Goal: Transaction & Acquisition: Purchase product/service

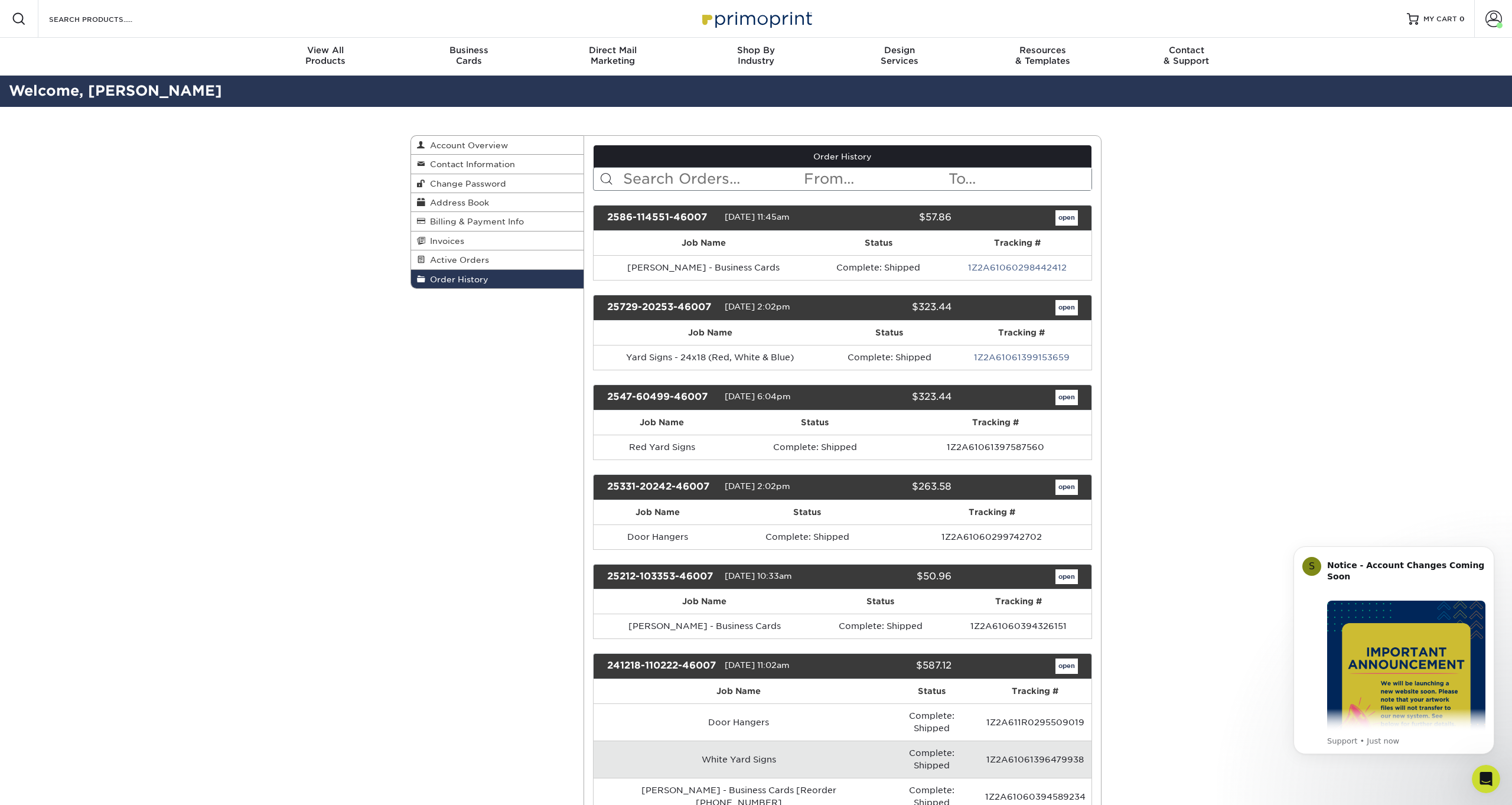
click at [1070, 218] on link "open" at bounding box center [1066, 218] width 22 height 15
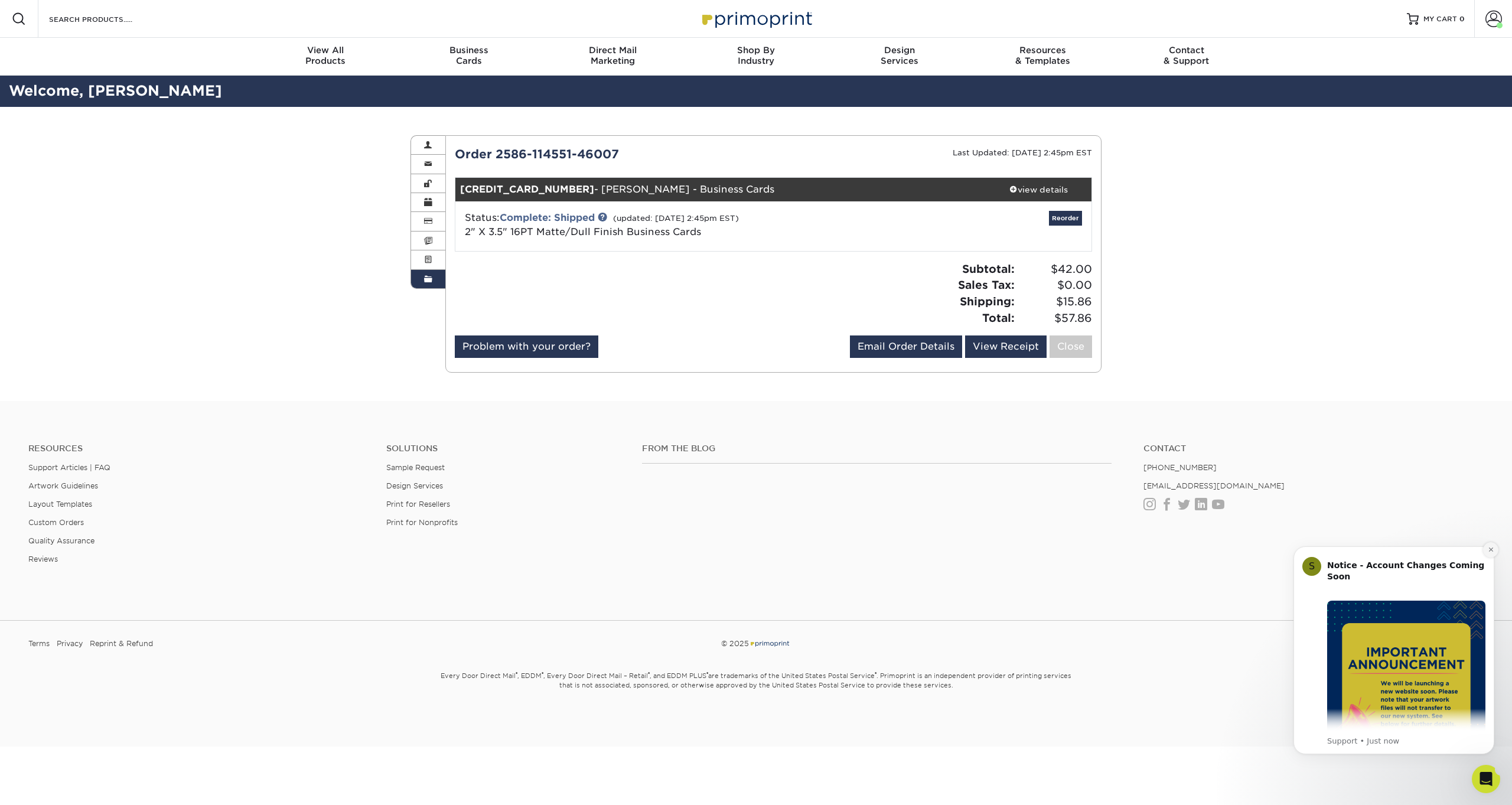
click at [1490, 550] on icon "Dismiss notification" at bounding box center [1491, 550] width 7 height 7
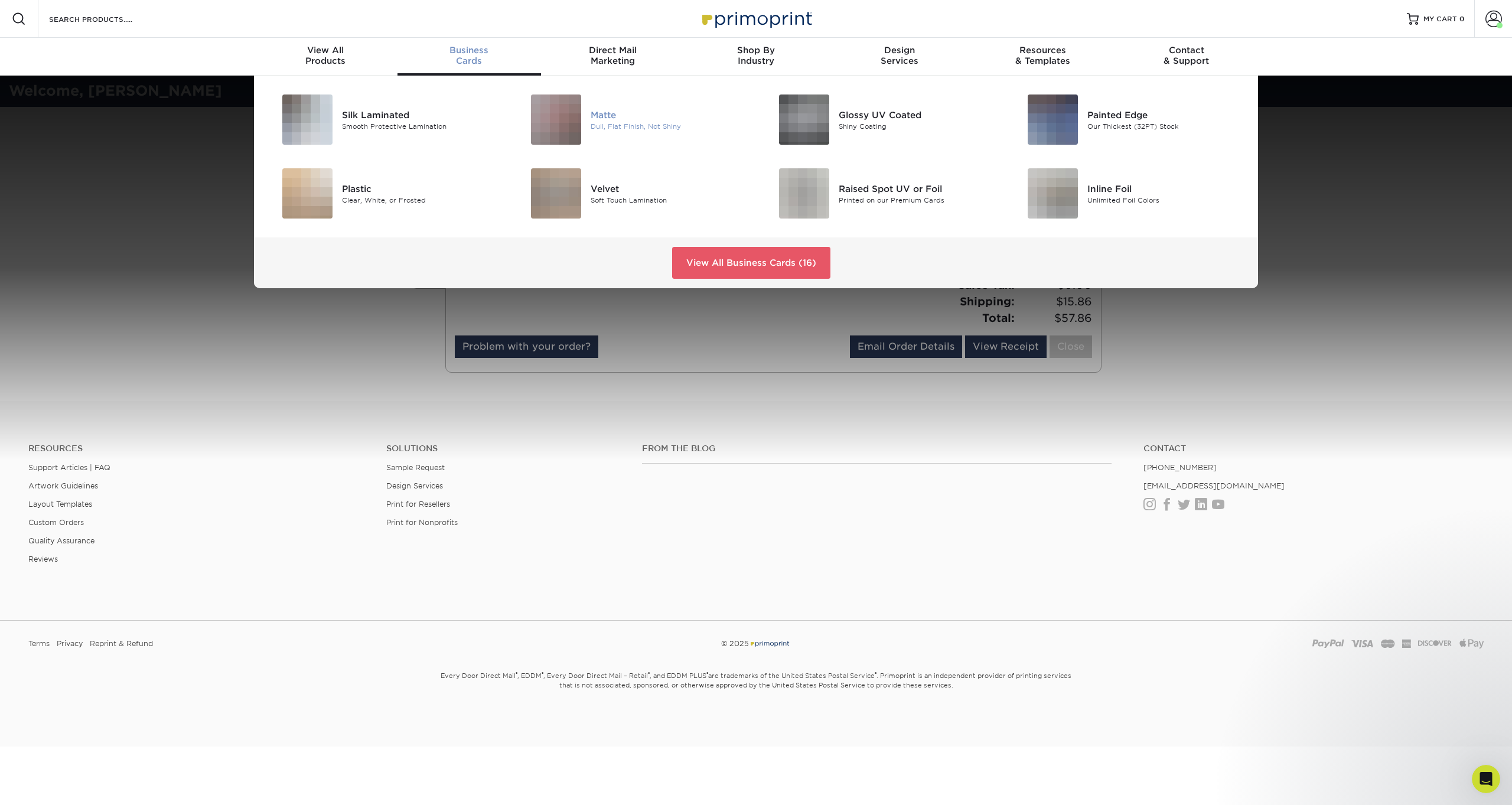
click at [567, 119] on img at bounding box center [556, 119] width 50 height 50
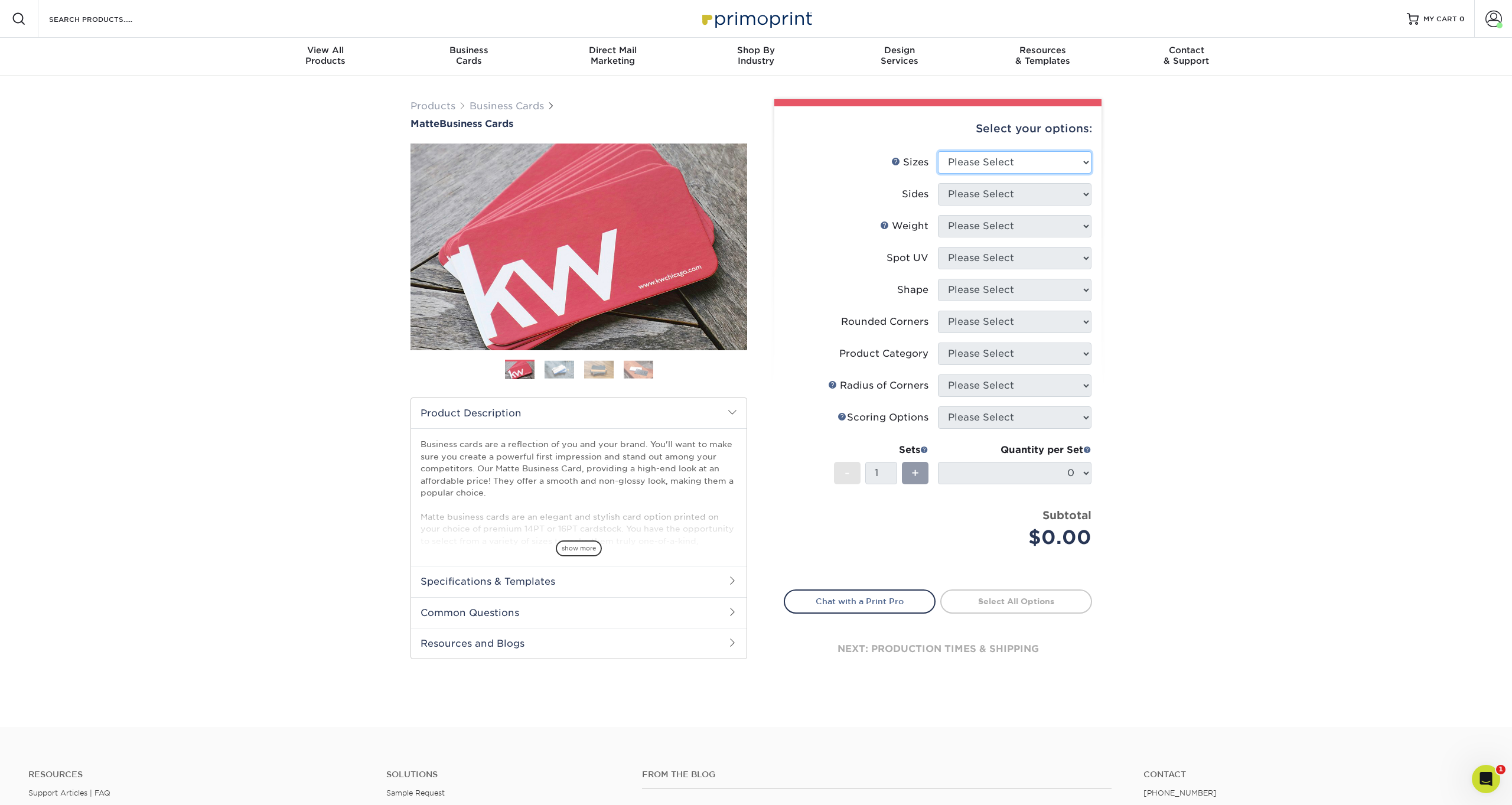
select select "2.00x3.50"
select select "13abbda7-1d64-4f25-8bb2-c179b224825d"
select select "16PT"
select select "3"
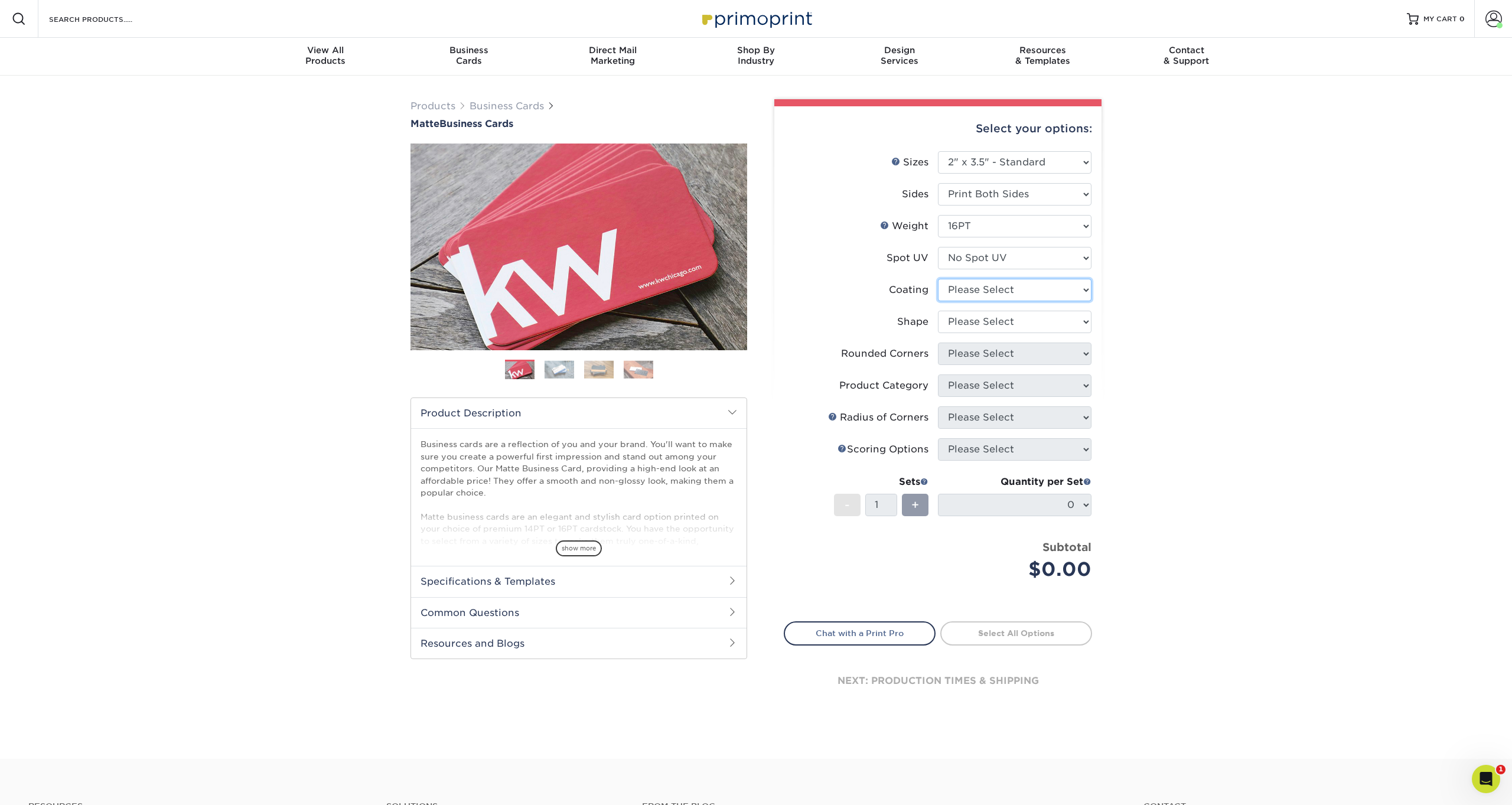
select select "121bb7b5-3b4d-429f-bd8d-bbf80e953313"
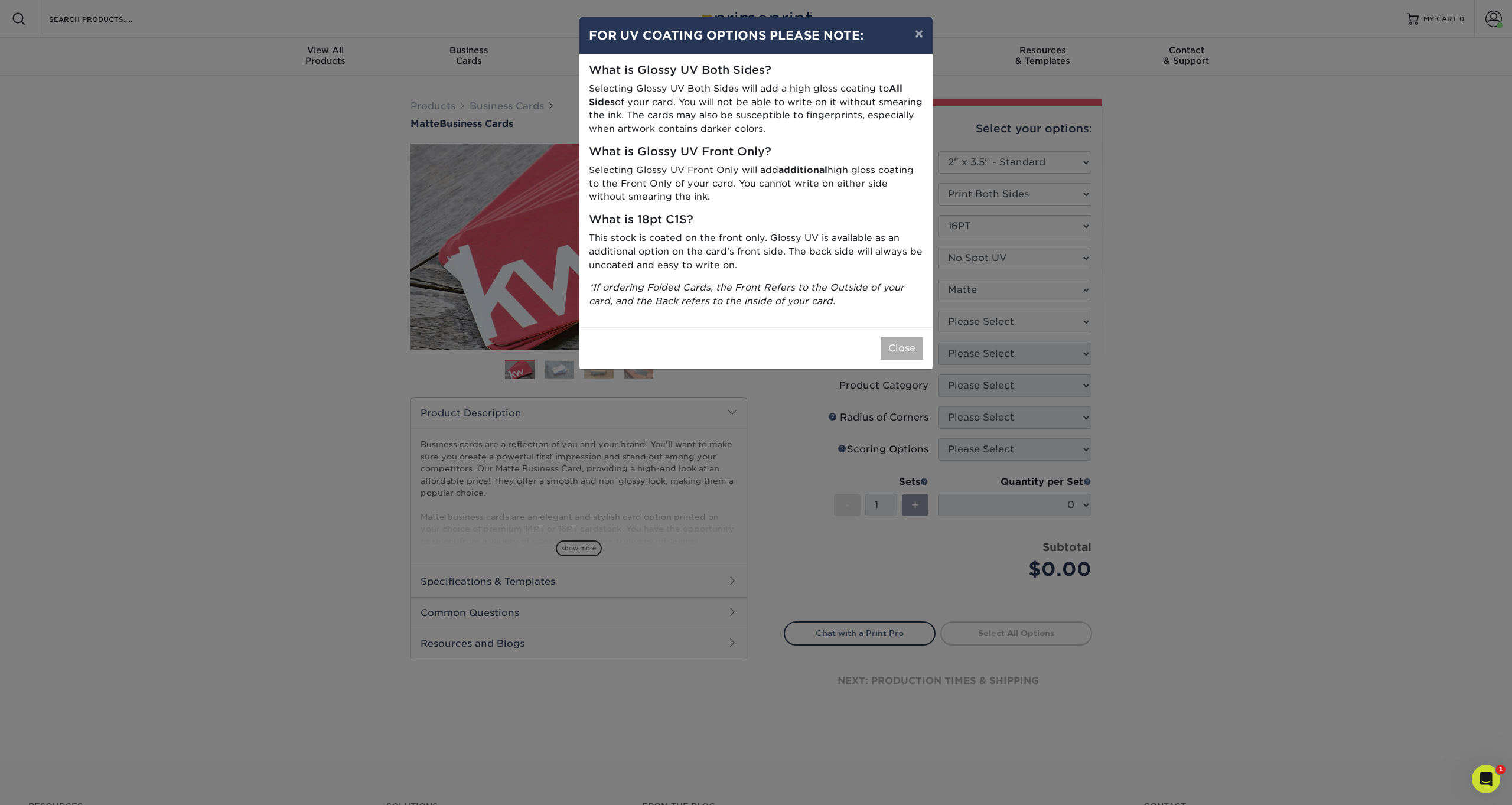
click at [898, 339] on button "Close" at bounding box center [902, 349] width 43 height 23
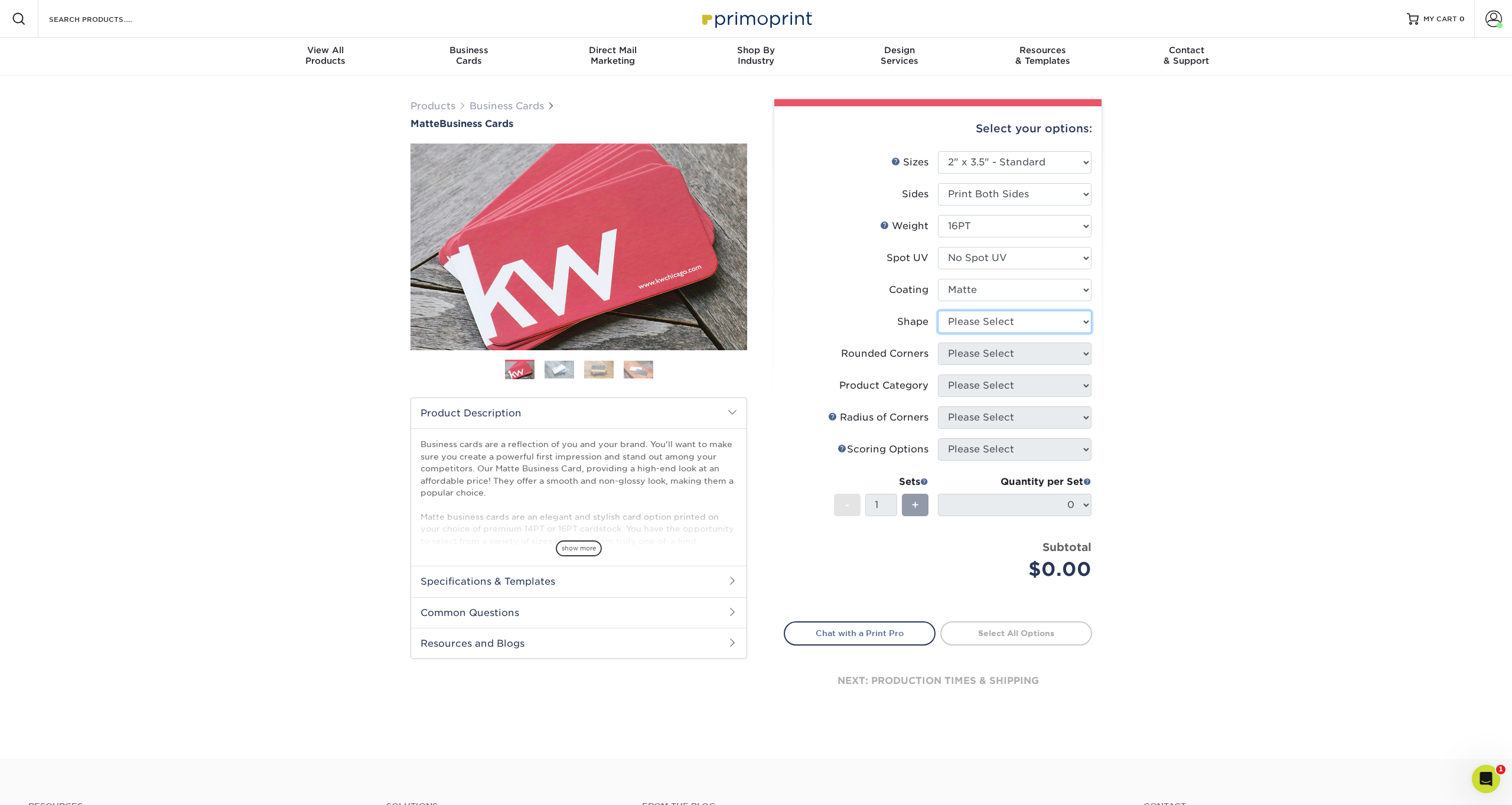
select select "standard"
select select "0"
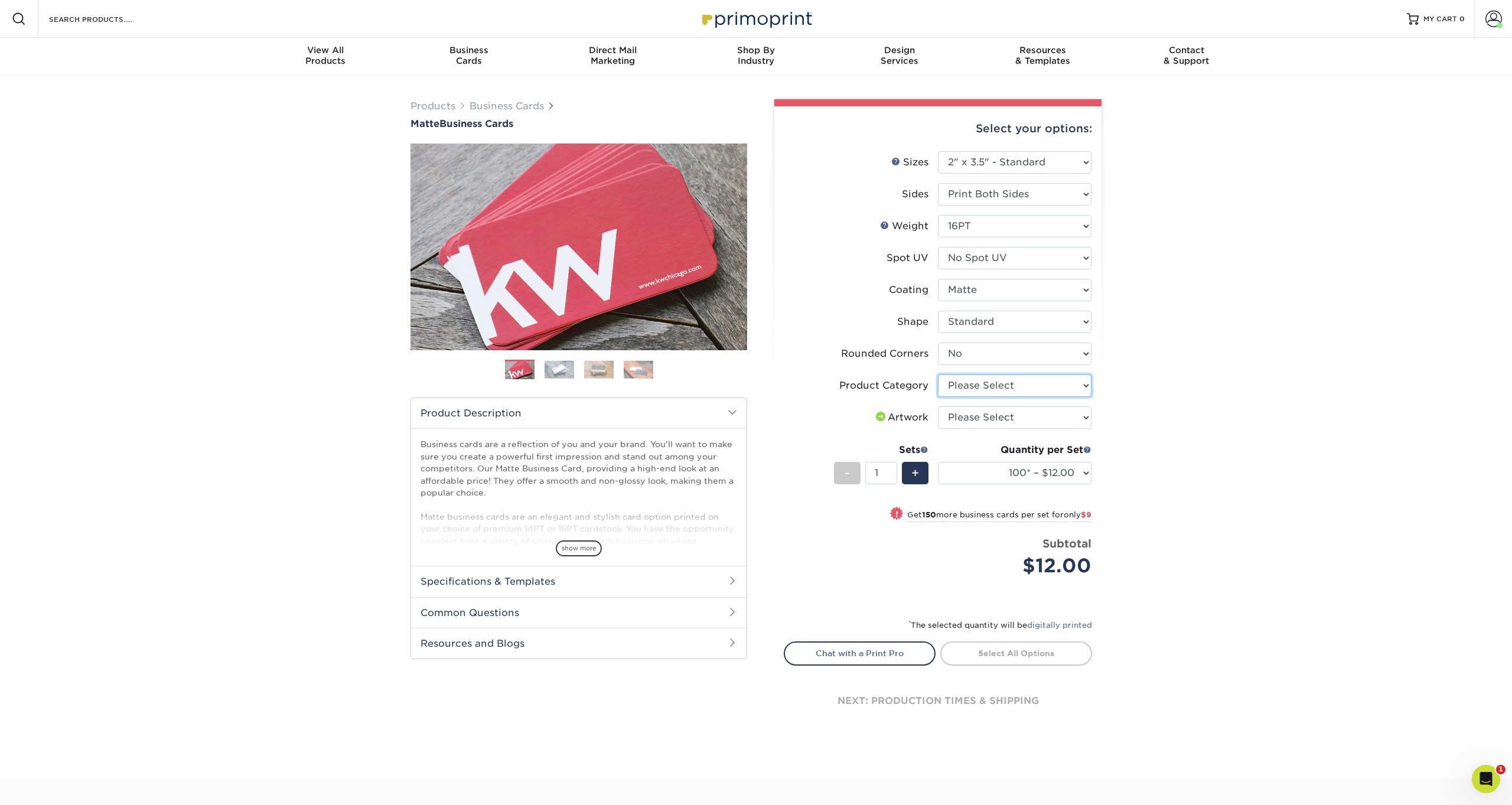
select select "3b5148f1-0588-4f88-a218-97bcfdce65c1"
select select "upload"
click at [1485, 23] on link "Account" at bounding box center [1493, 19] width 38 height 38
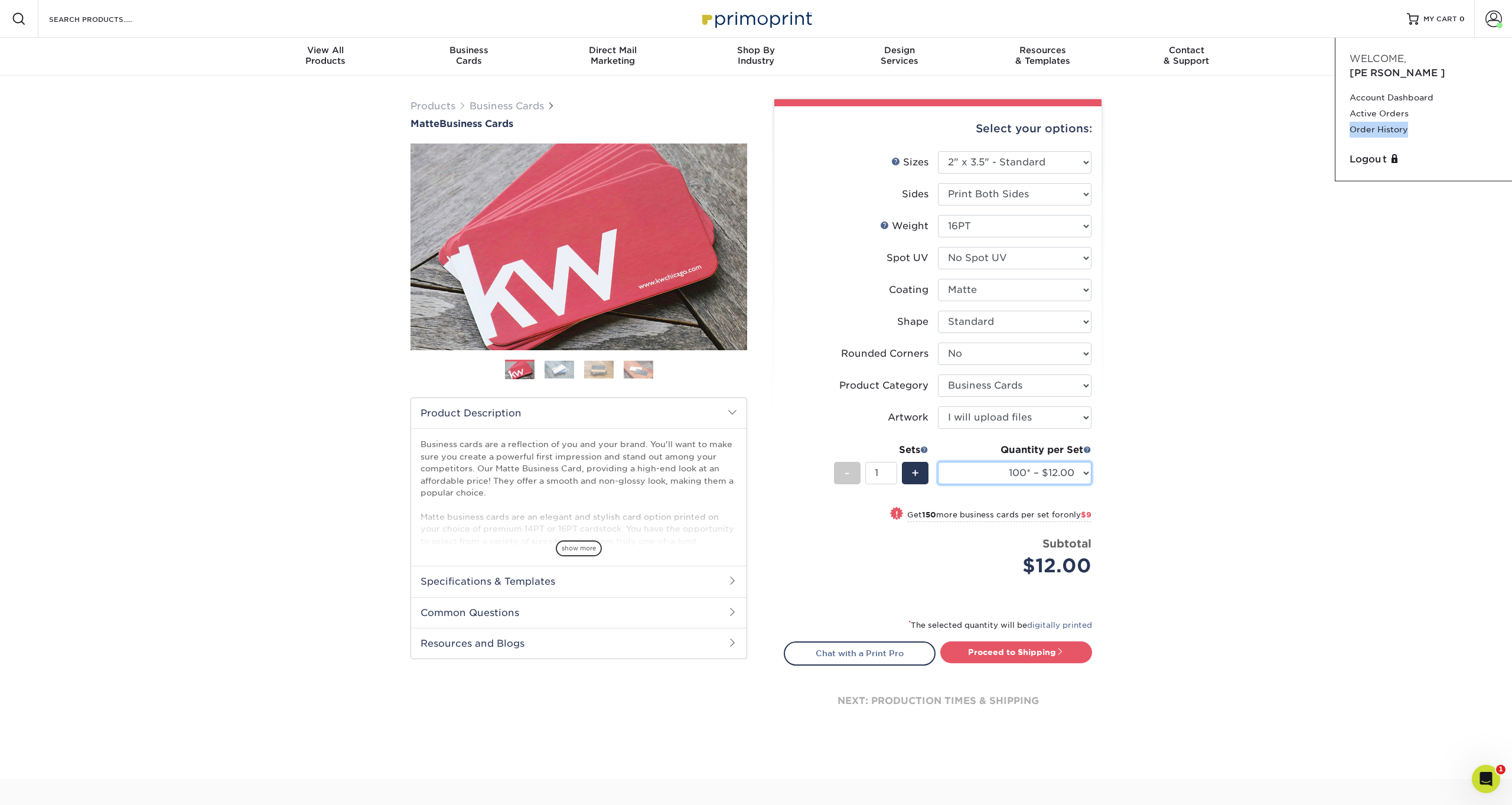
select select "500 – $42.00"
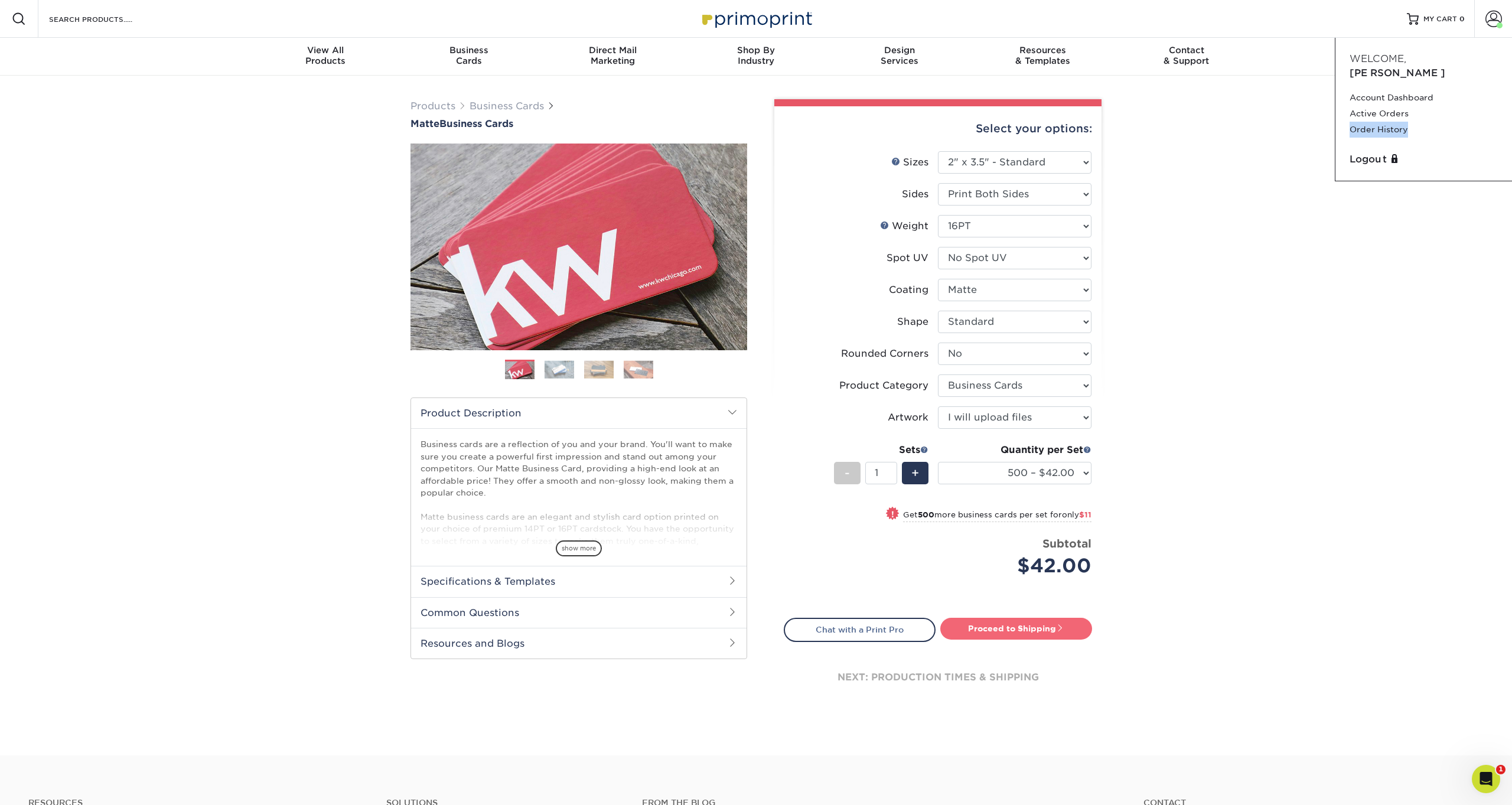
click at [1011, 627] on link "Proceed to Shipping" at bounding box center [1016, 629] width 152 height 21
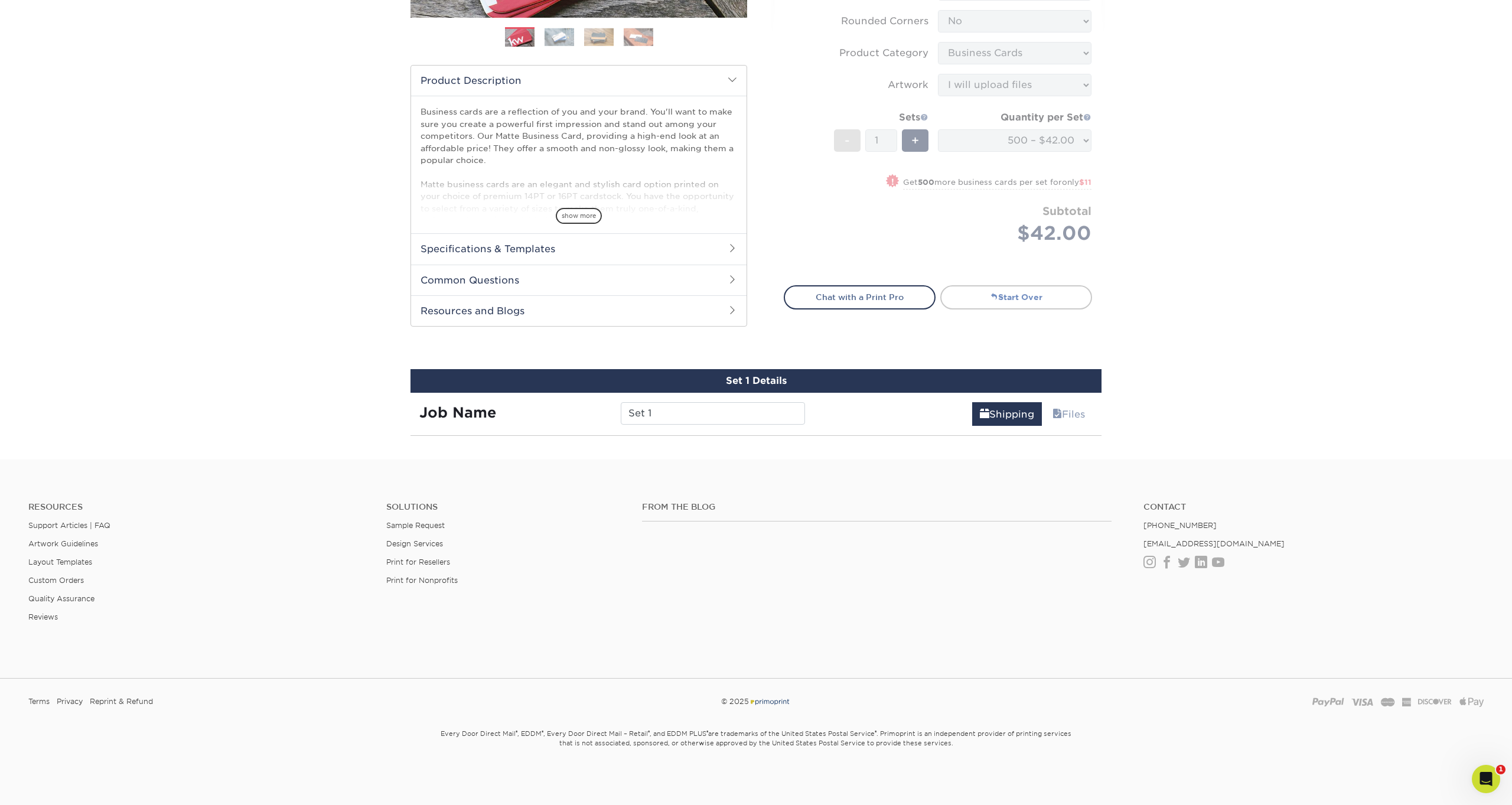
scroll to position [650, 0]
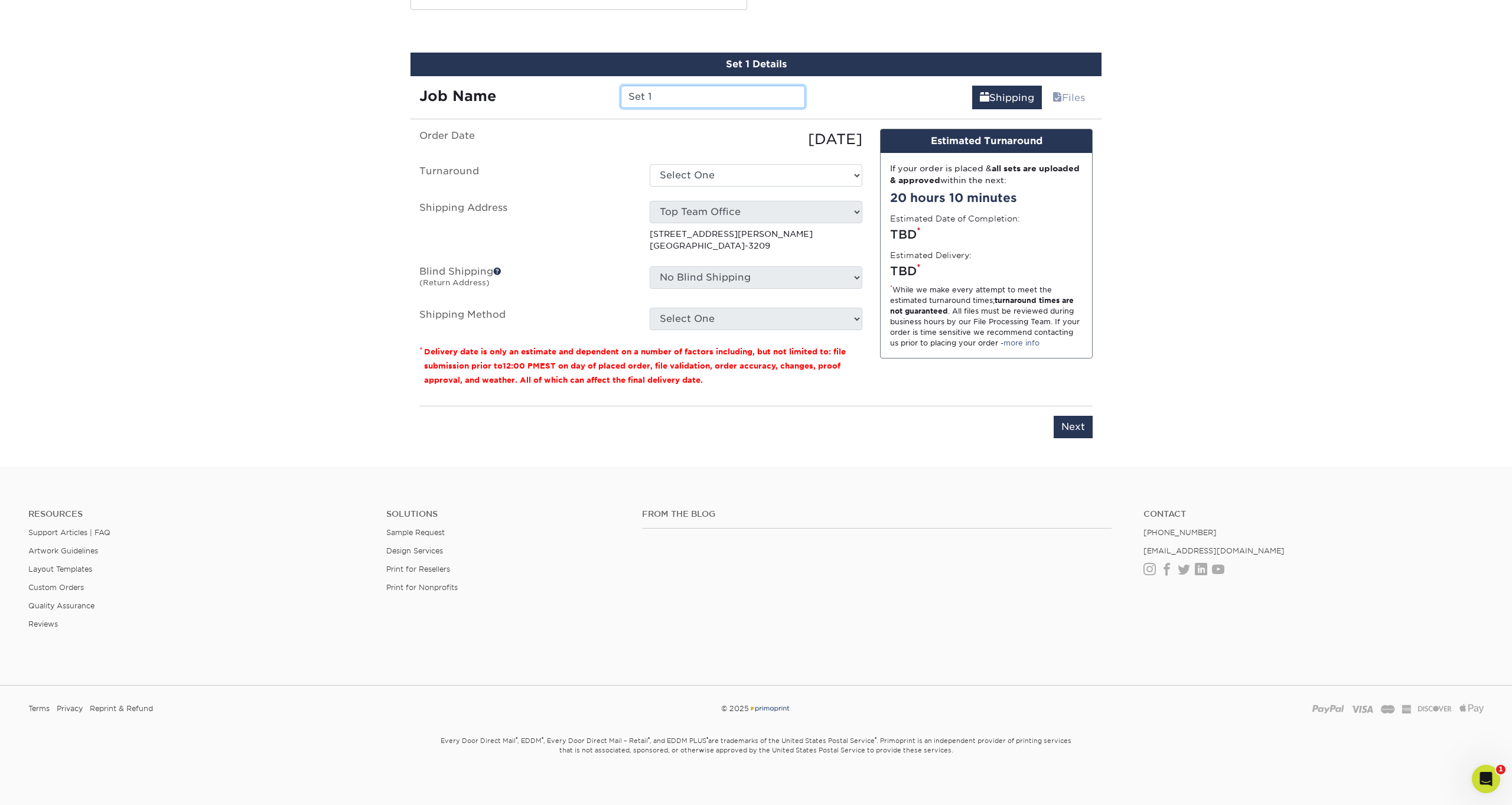
click at [664, 97] on input "Set 1" at bounding box center [712, 97] width 184 height 23
paste input "Garret Wilson"
type input "Garret Wilson - Business Cards"
select select "537feecc-bbf3-4c5a-82cb-a8dbf54f53c4"
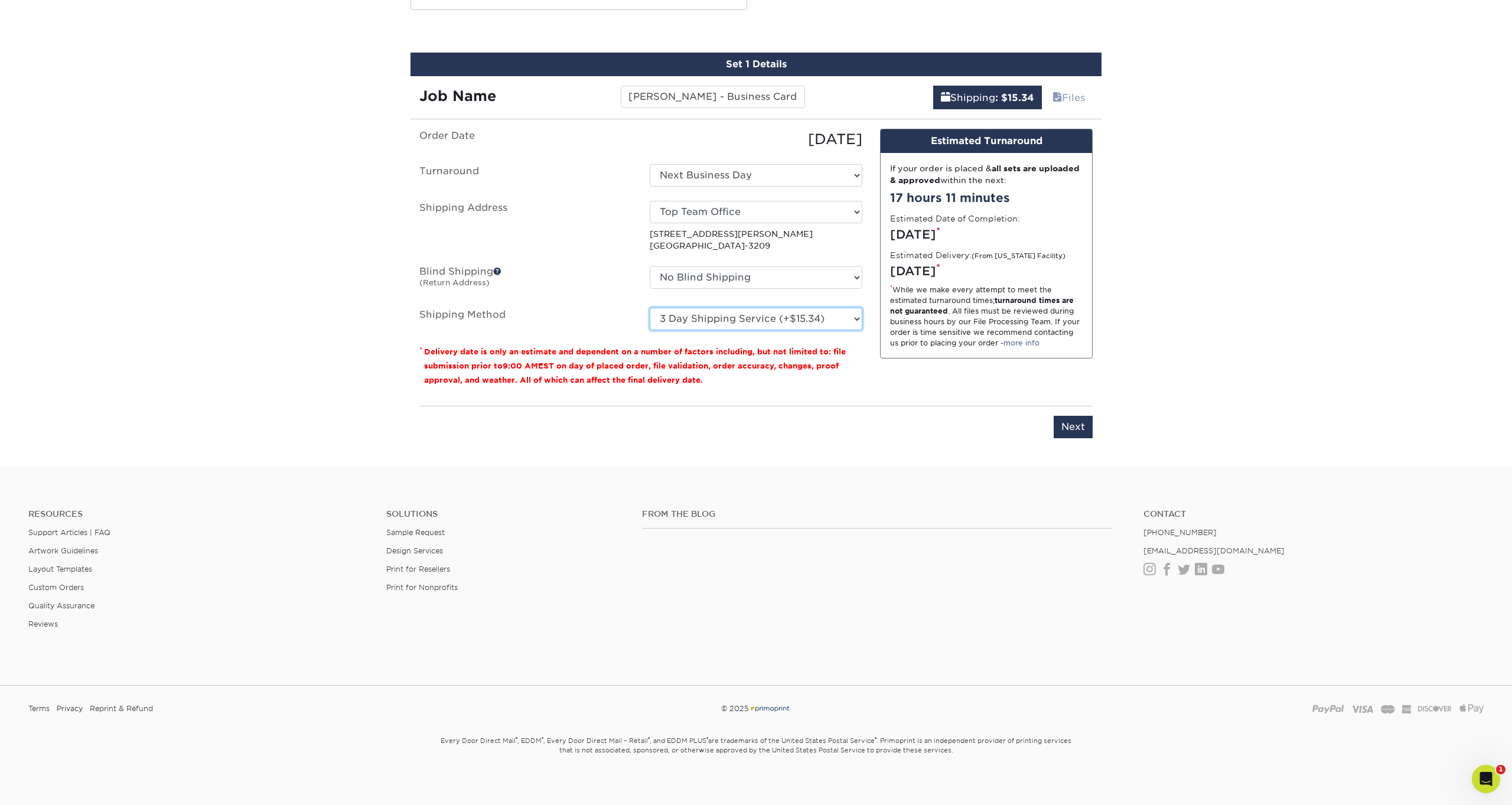
select select "03"
click at [1076, 424] on input "Next" at bounding box center [1073, 427] width 39 height 23
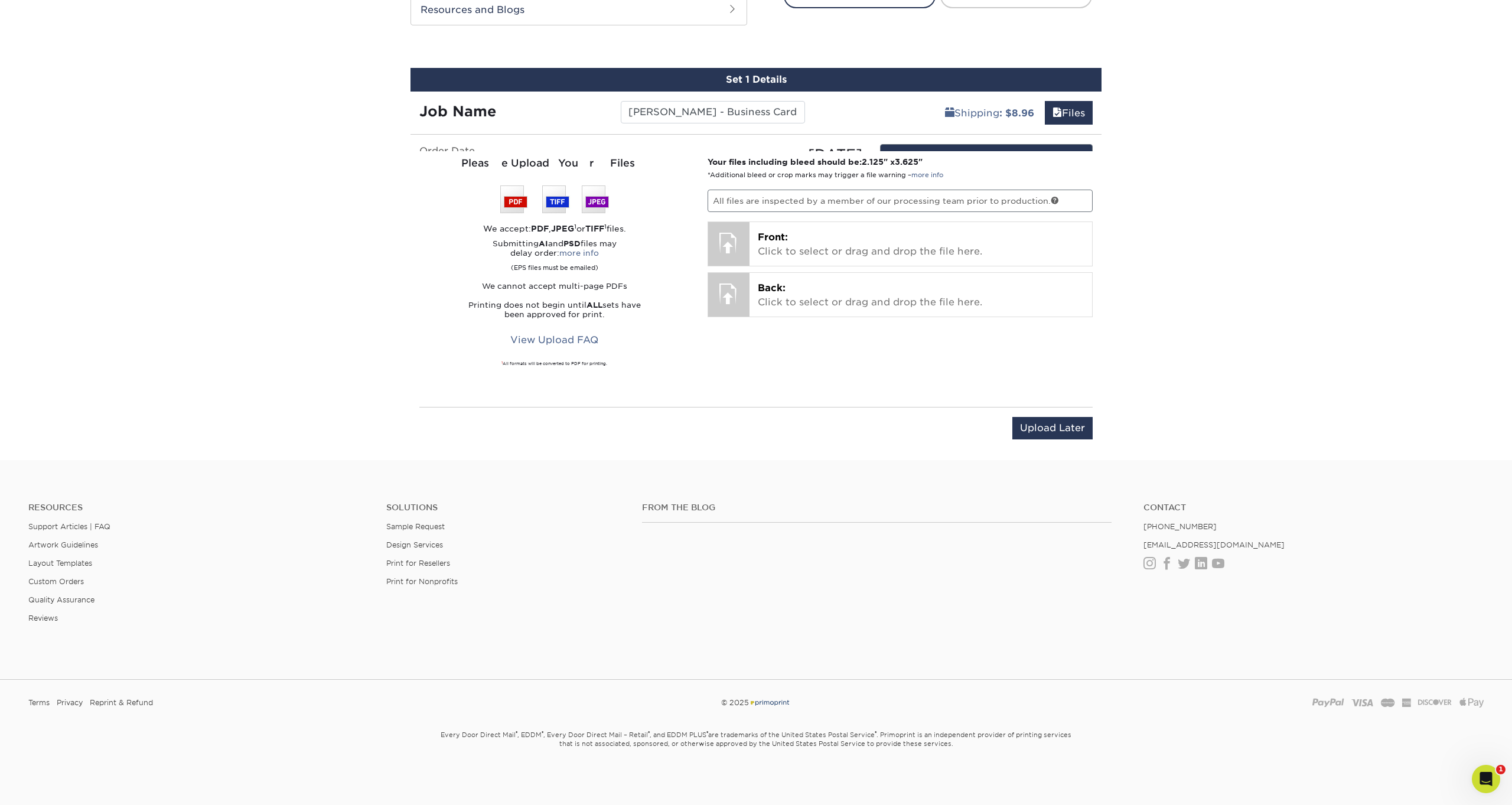
scroll to position [633, 0]
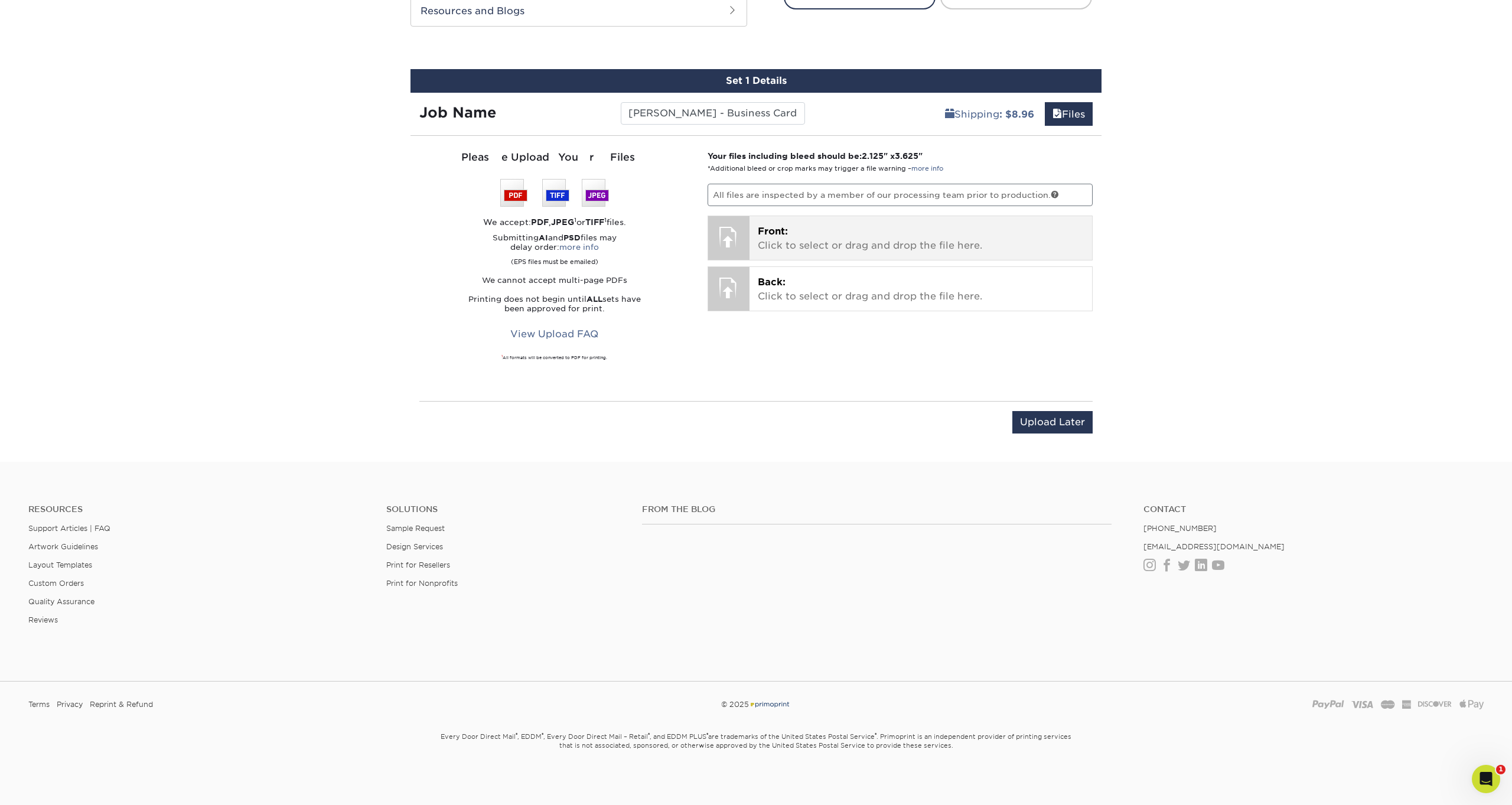
click at [842, 239] on p "Front: Click to select or drag and drop the file here." at bounding box center [921, 239] width 327 height 29
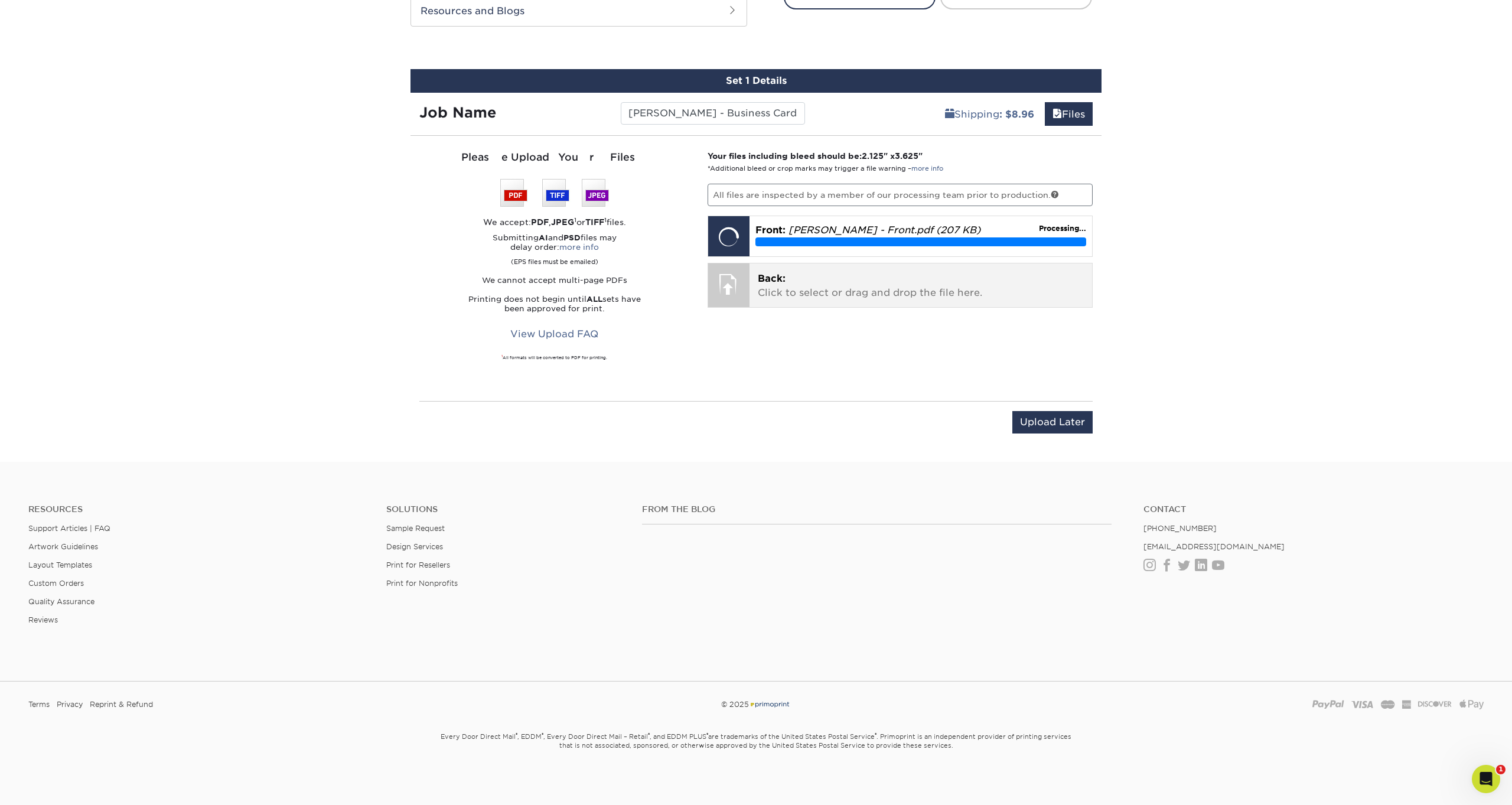
click at [863, 278] on p "Back: Click to select or drag and drop the file here." at bounding box center [921, 286] width 327 height 29
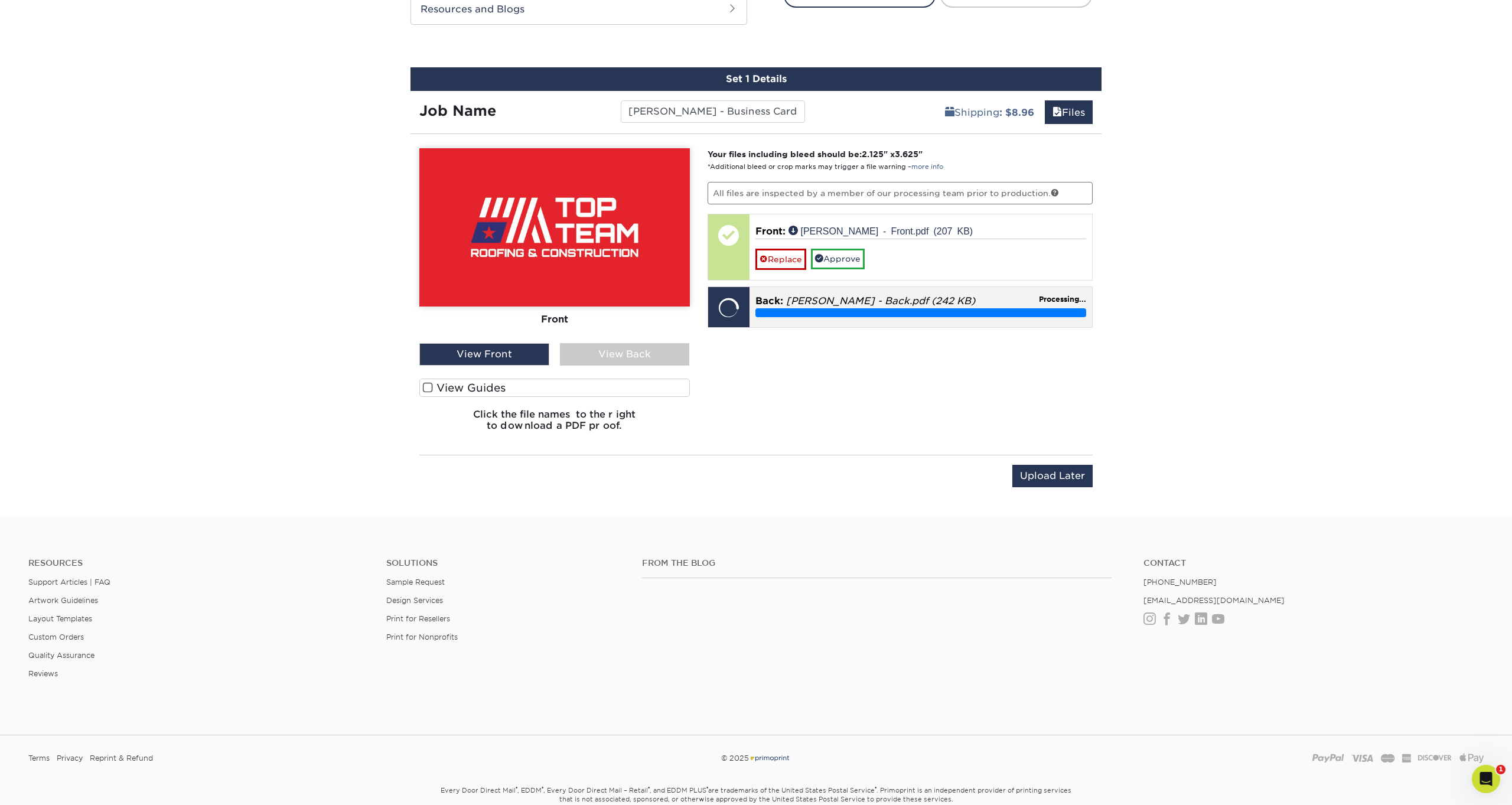
scroll to position [635, 0]
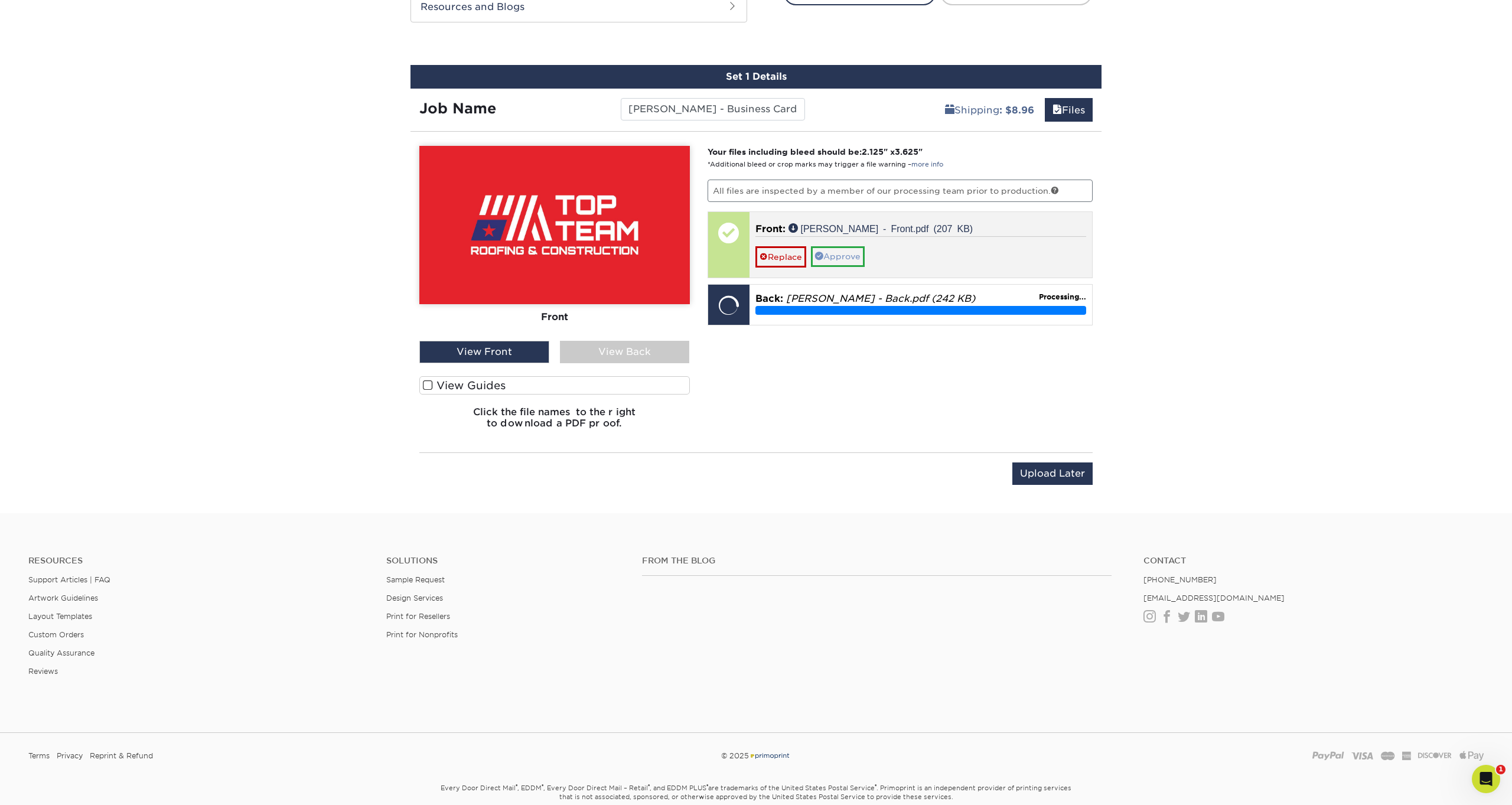
click at [848, 257] on link "Approve" at bounding box center [838, 256] width 54 height 20
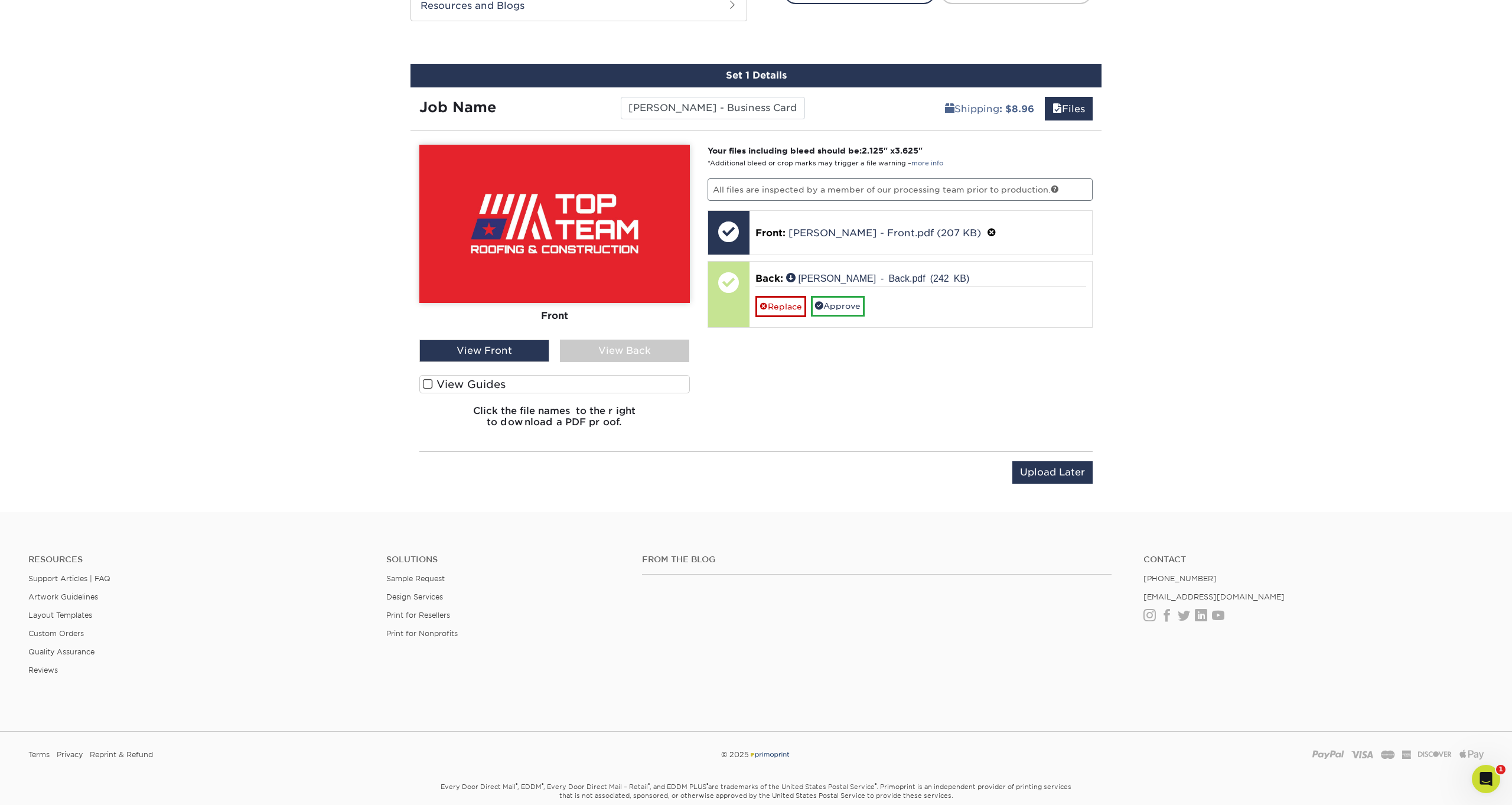
scroll to position [641, 1]
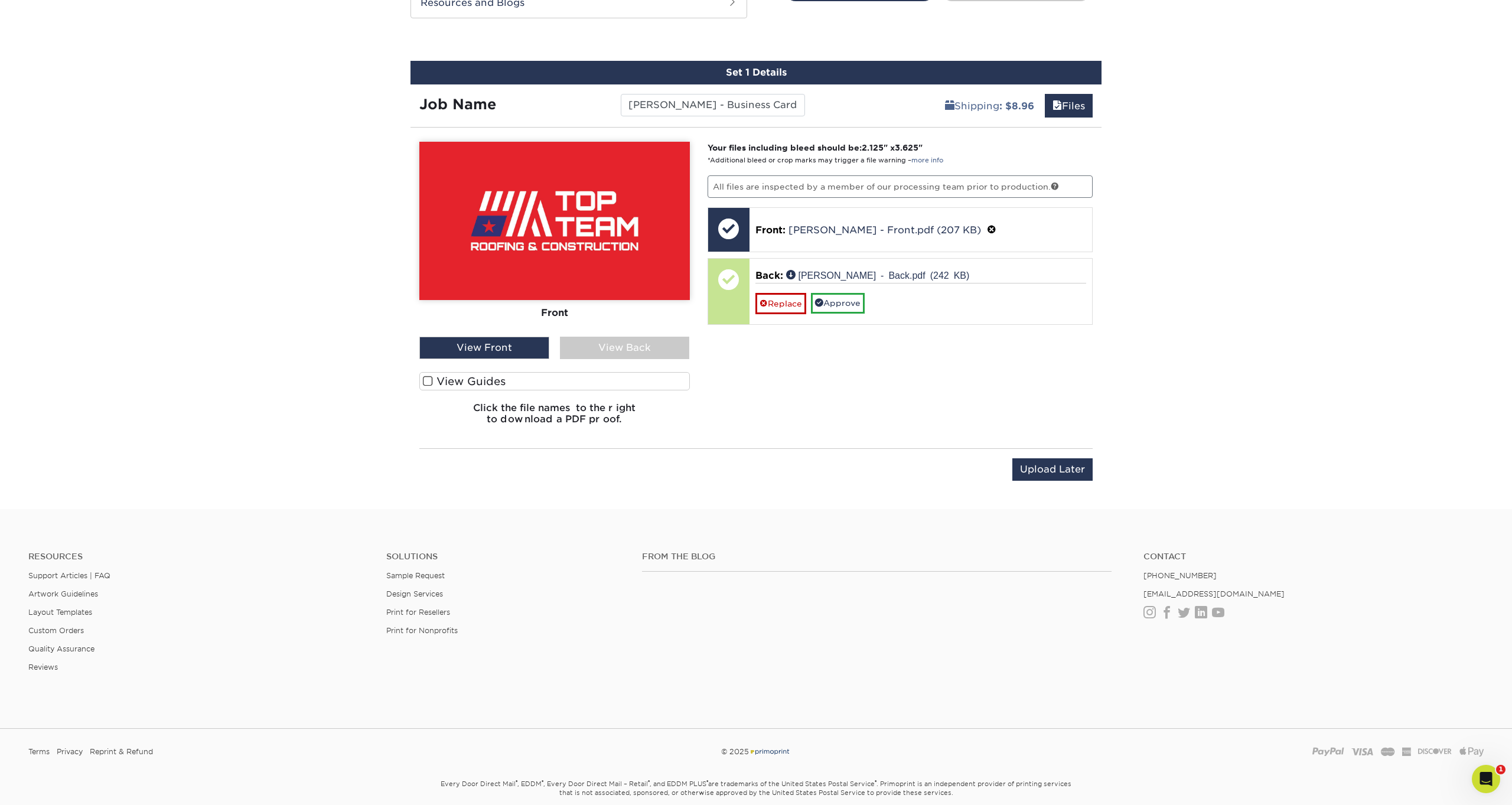
click at [605, 347] on div "View Back" at bounding box center [625, 348] width 130 height 23
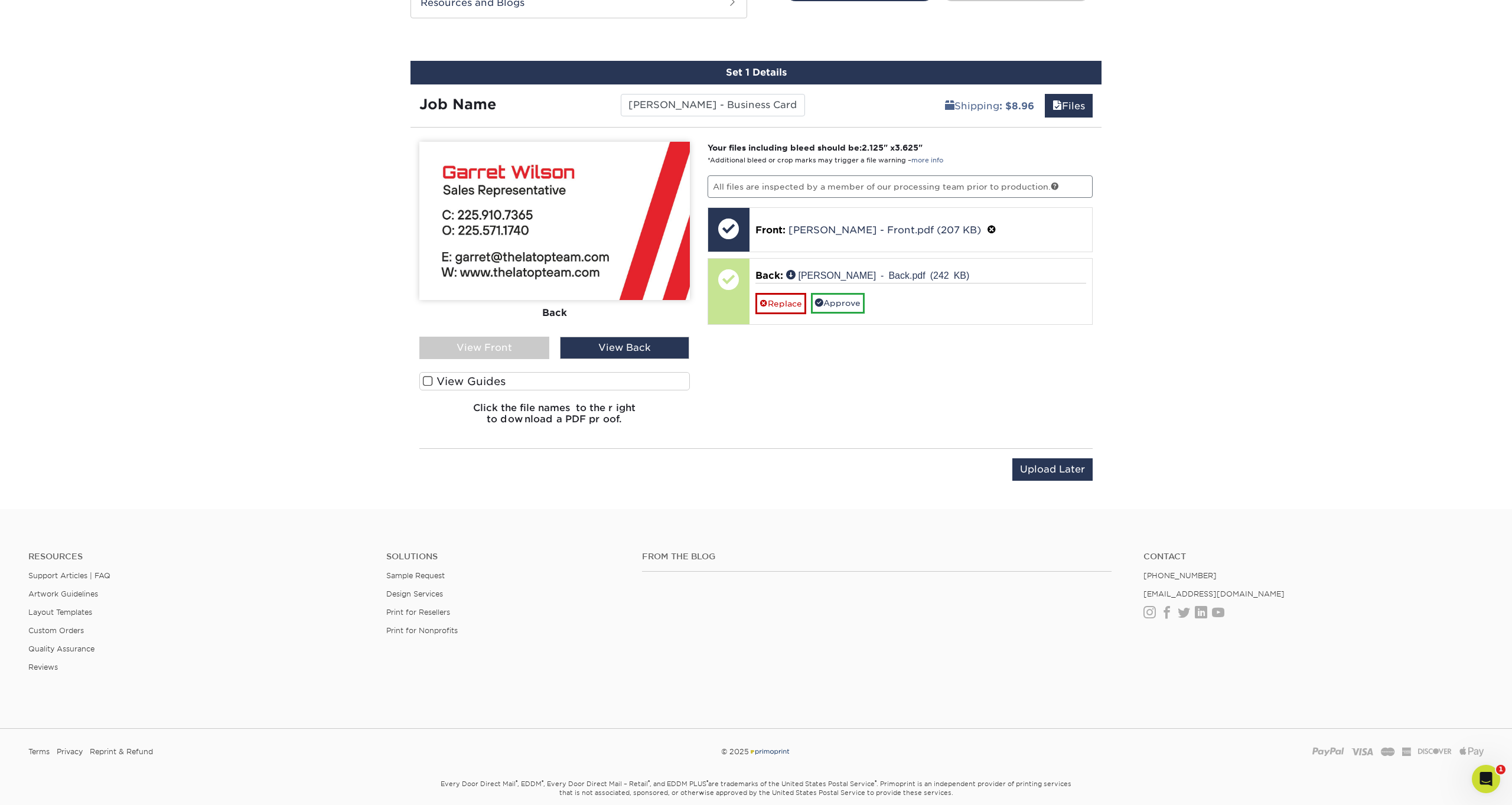
scroll to position [641, 0]
click at [849, 300] on link "Approve" at bounding box center [838, 303] width 54 height 20
click at [1036, 471] on input "Save & Continue" at bounding box center [1039, 470] width 99 height 23
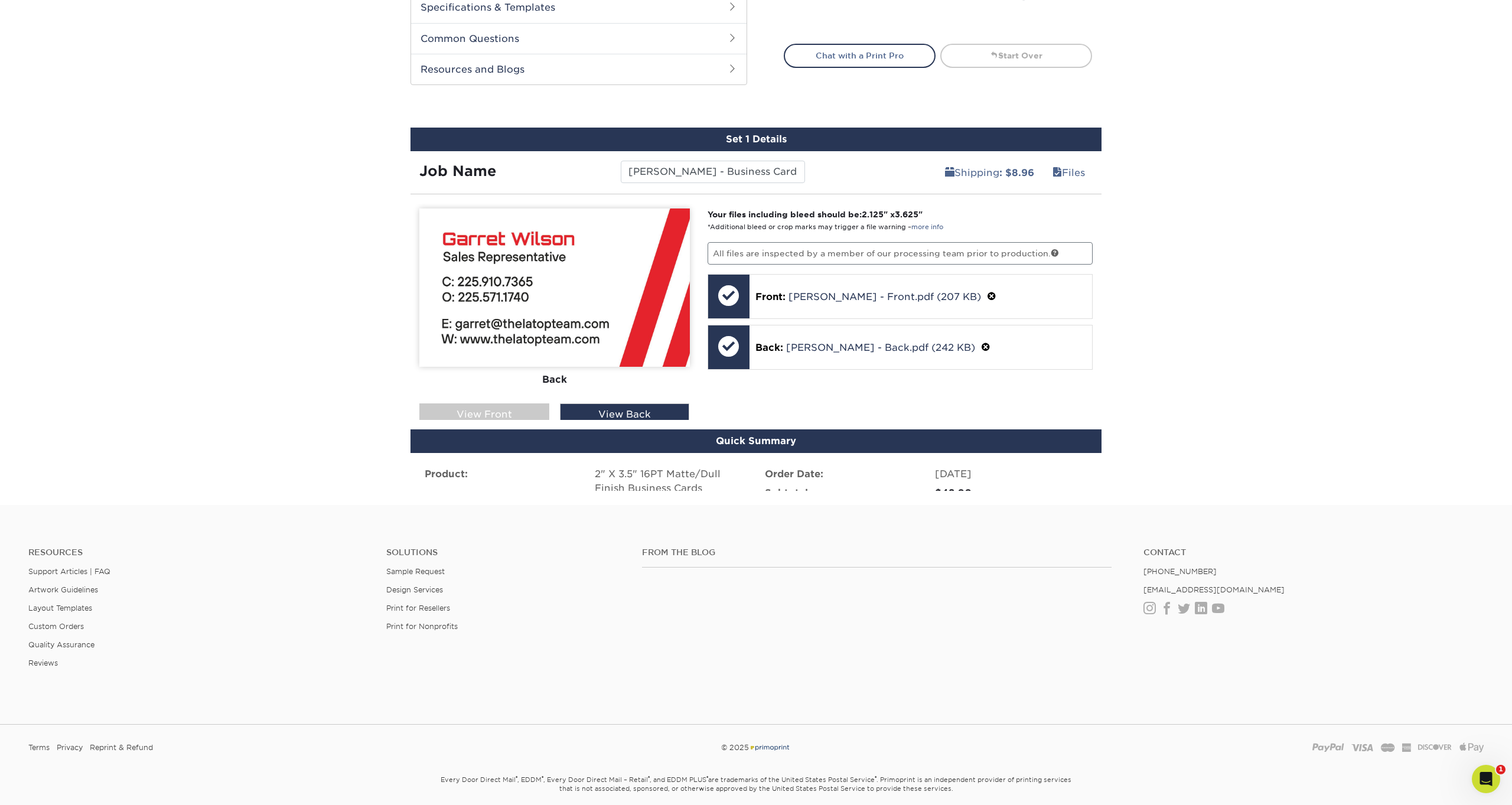
scroll to position [524, 0]
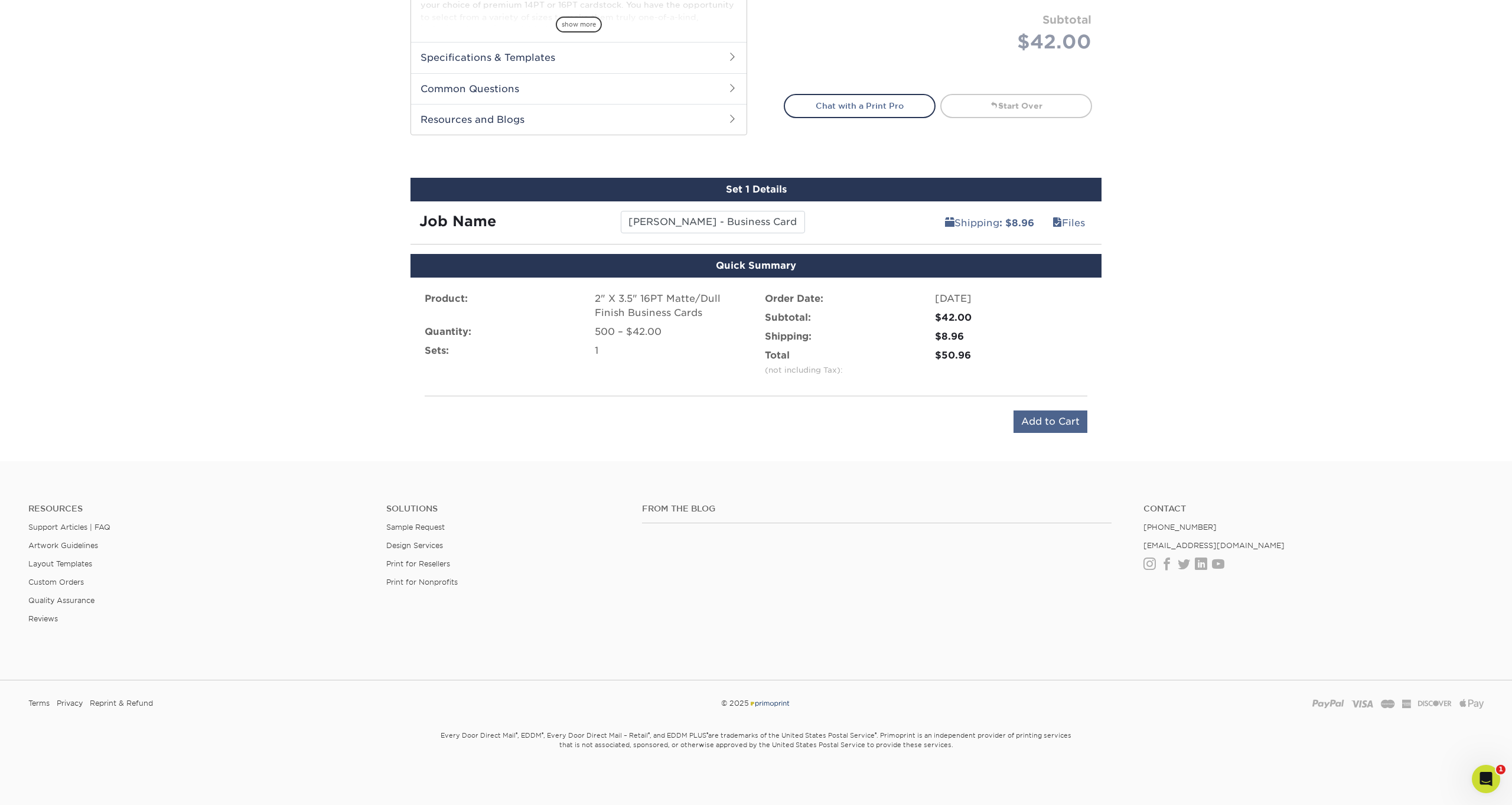
click at [1045, 419] on input "Add to Cart" at bounding box center [1051, 422] width 74 height 23
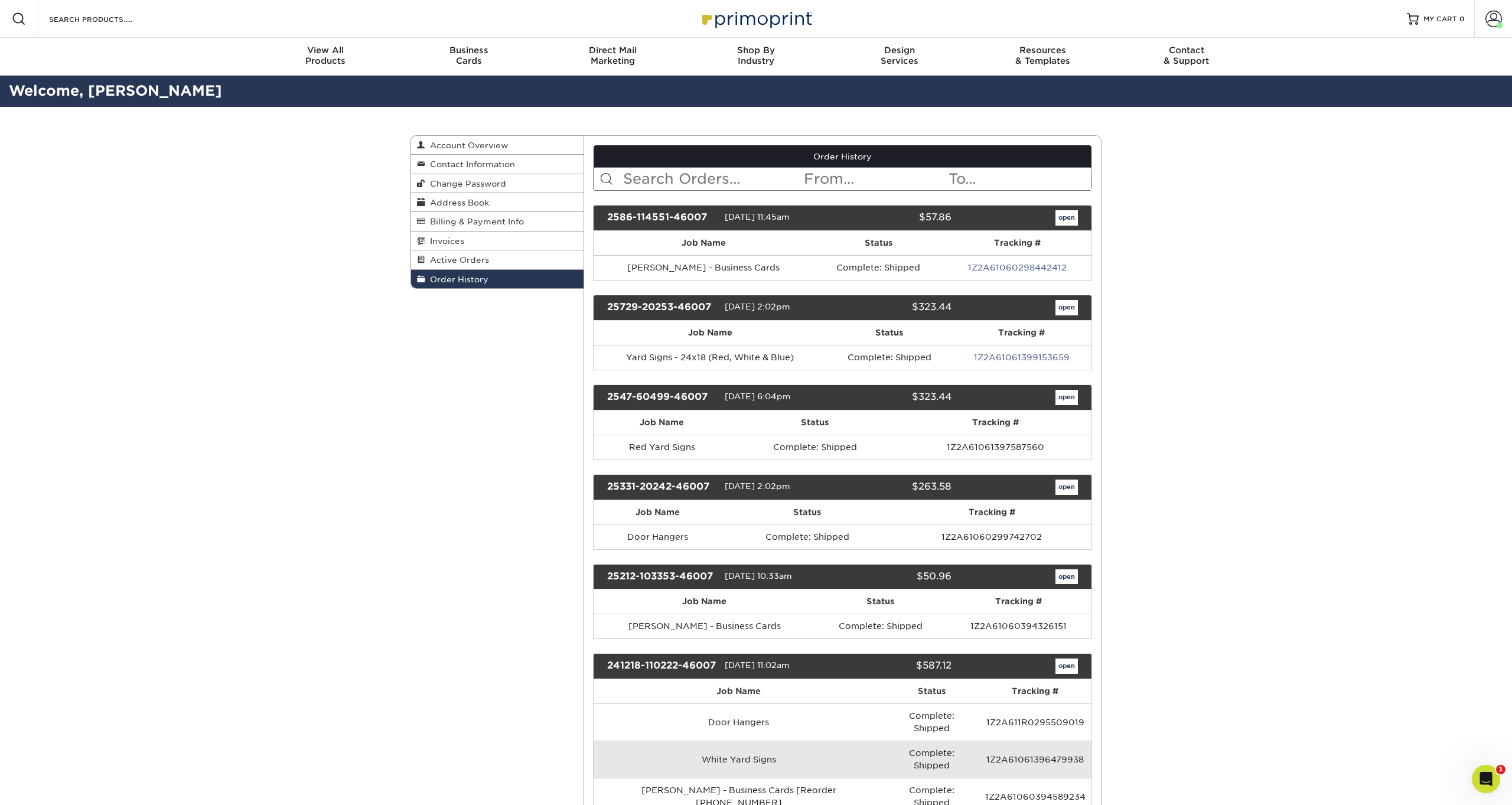
click at [1063, 220] on link "open" at bounding box center [1066, 218] width 22 height 15
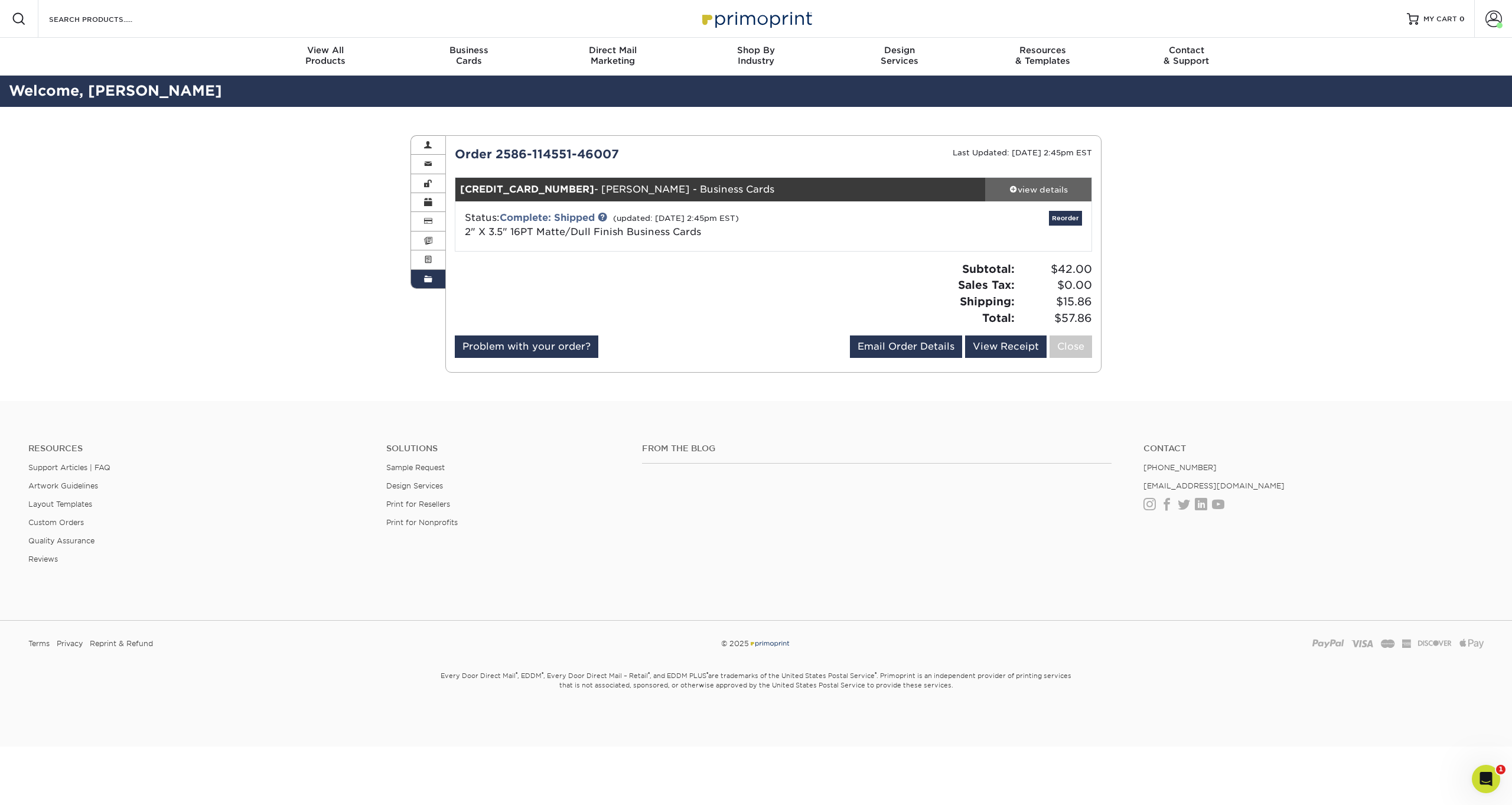
click at [1033, 191] on div "view details" at bounding box center [1039, 190] width 106 height 12
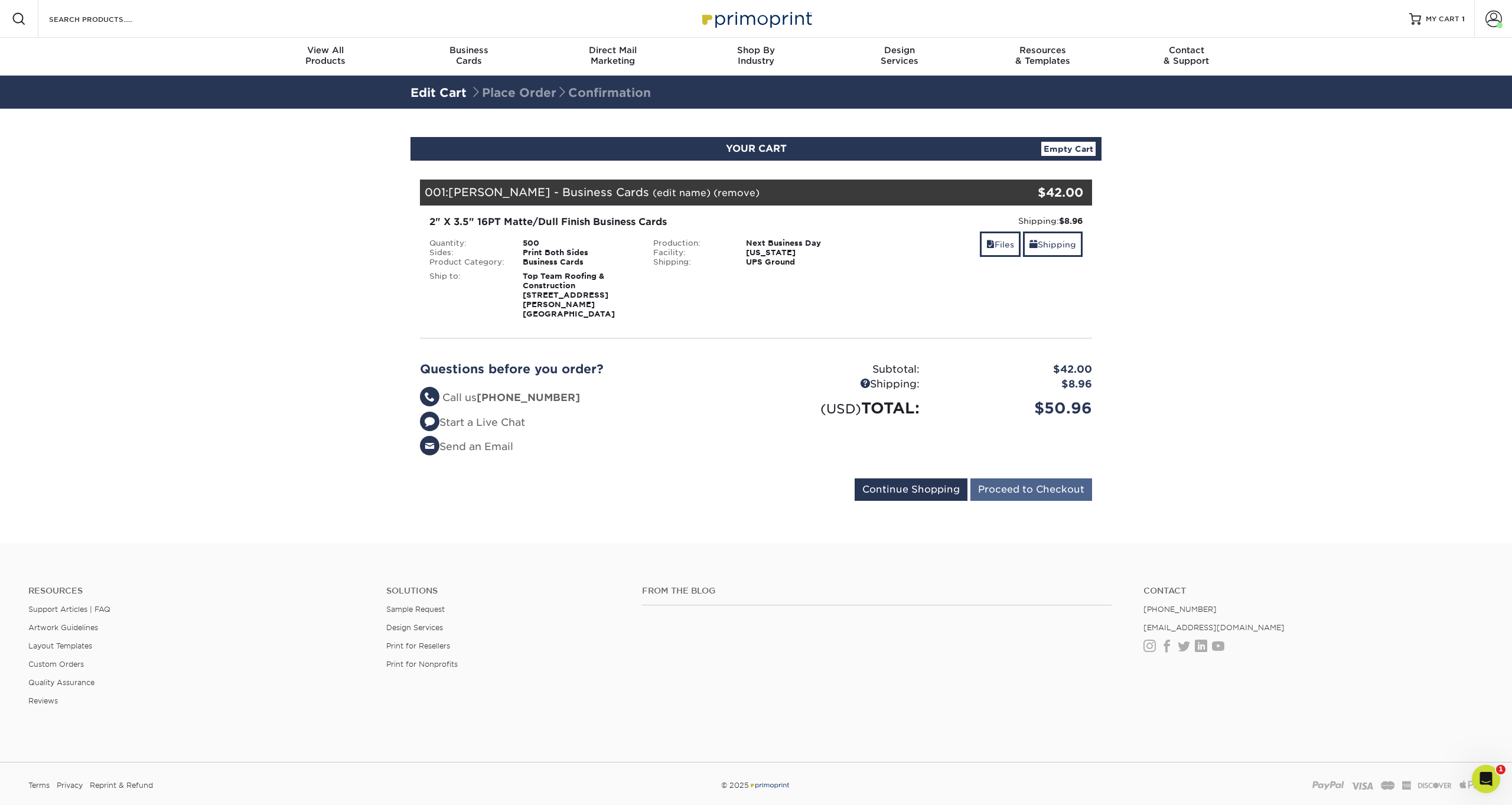
click at [1039, 480] on input "Proceed to Checkout" at bounding box center [1031, 490] width 122 height 23
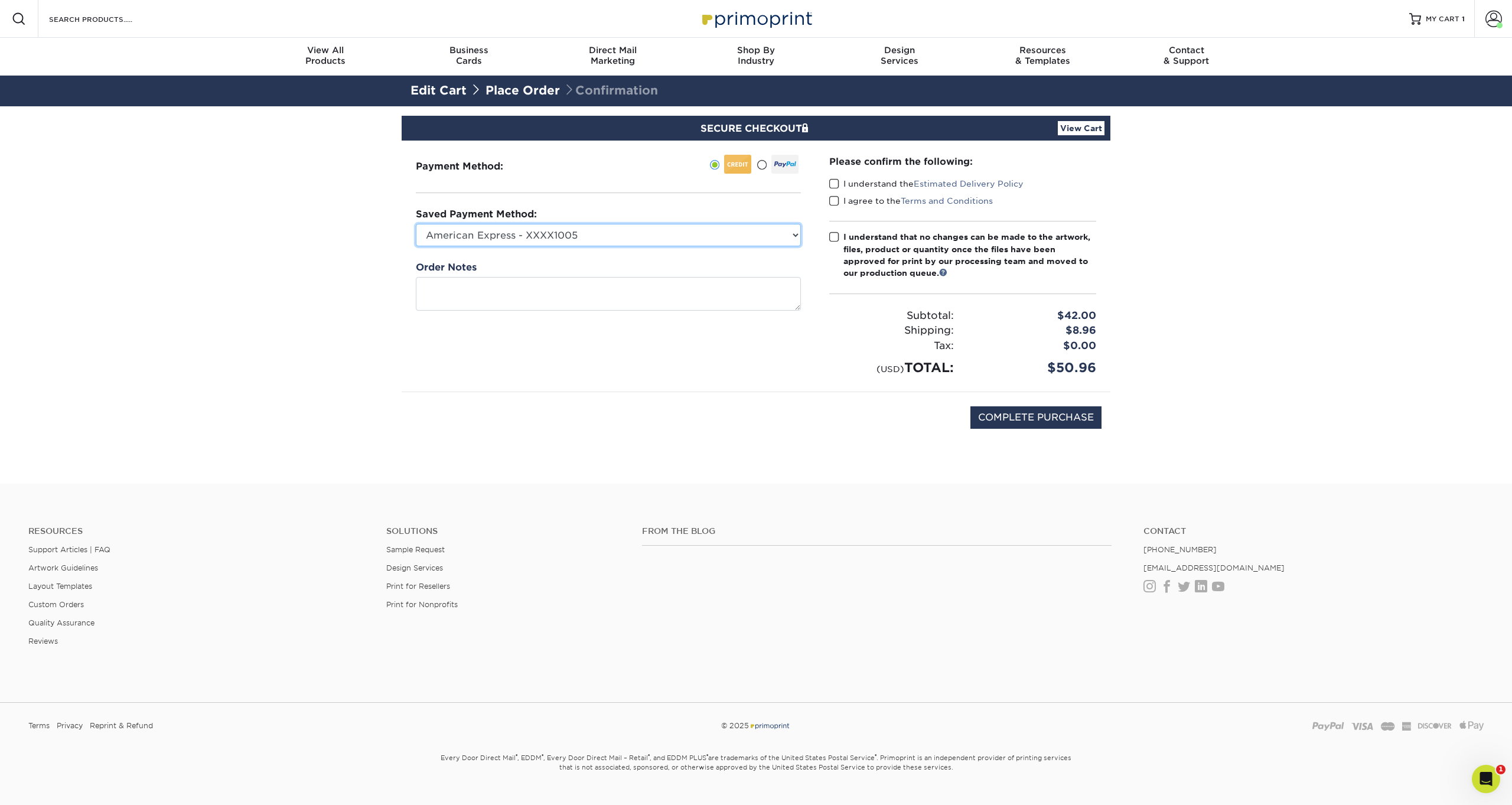
select select "56154"
click at [833, 239] on span at bounding box center [834, 237] width 10 height 11
click at [0, 0] on input "I understand that no changes can be made to the artwork, files, product or quan…" at bounding box center [0, 0] width 0 height 0
click at [838, 197] on span at bounding box center [834, 201] width 10 height 11
click at [0, 0] on input "I agree to the Terms and Conditions" at bounding box center [0, 0] width 0 height 0
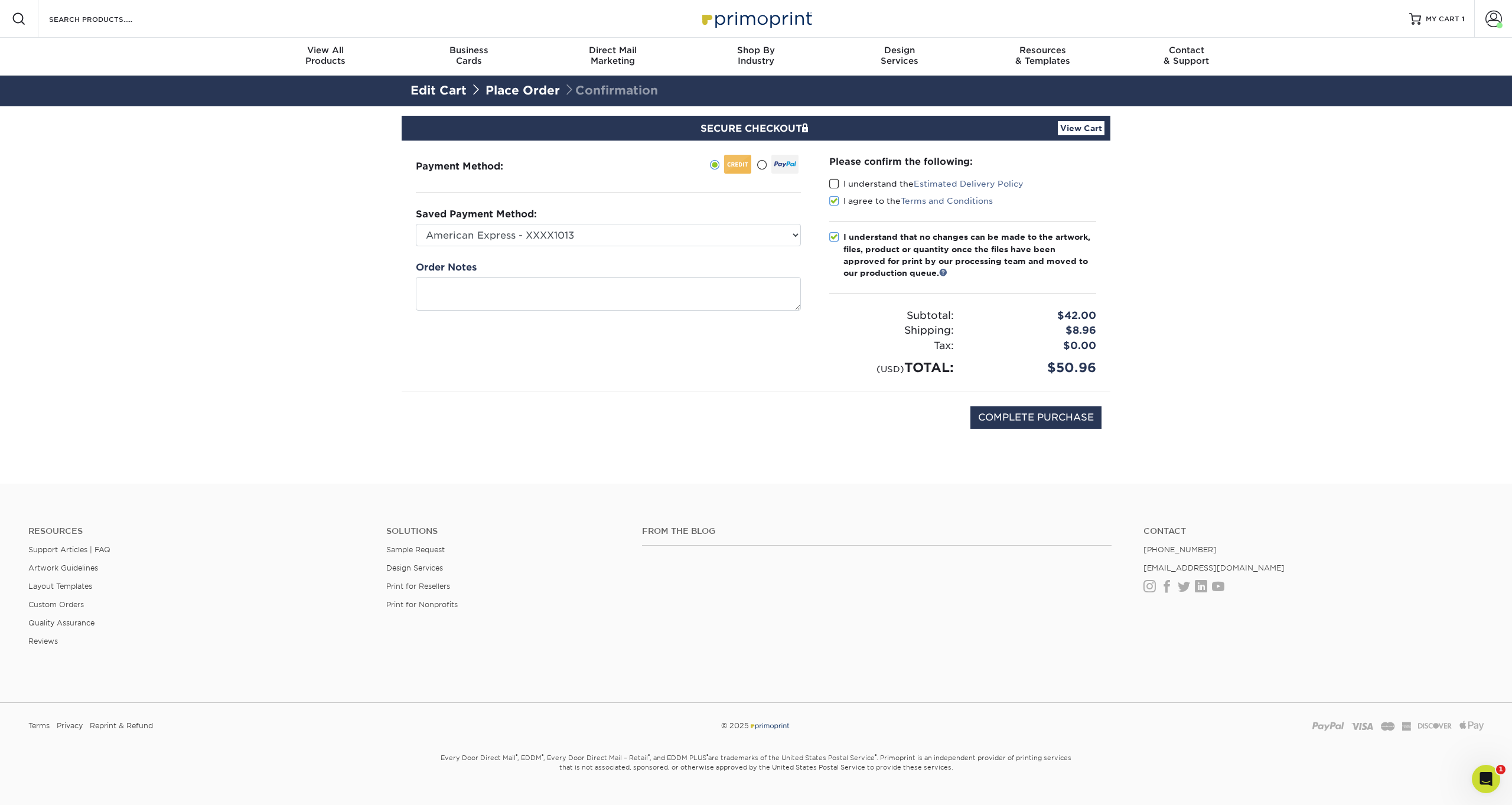
click at [836, 182] on span at bounding box center [834, 184] width 10 height 11
click at [0, 0] on input "I understand the Estimated Delivery Policy" at bounding box center [0, 0] width 0 height 0
click at [1039, 413] on input "COMPLETE PURCHASE" at bounding box center [1036, 418] width 131 height 23
type input "PROCESSING, PLEASE WAIT..."
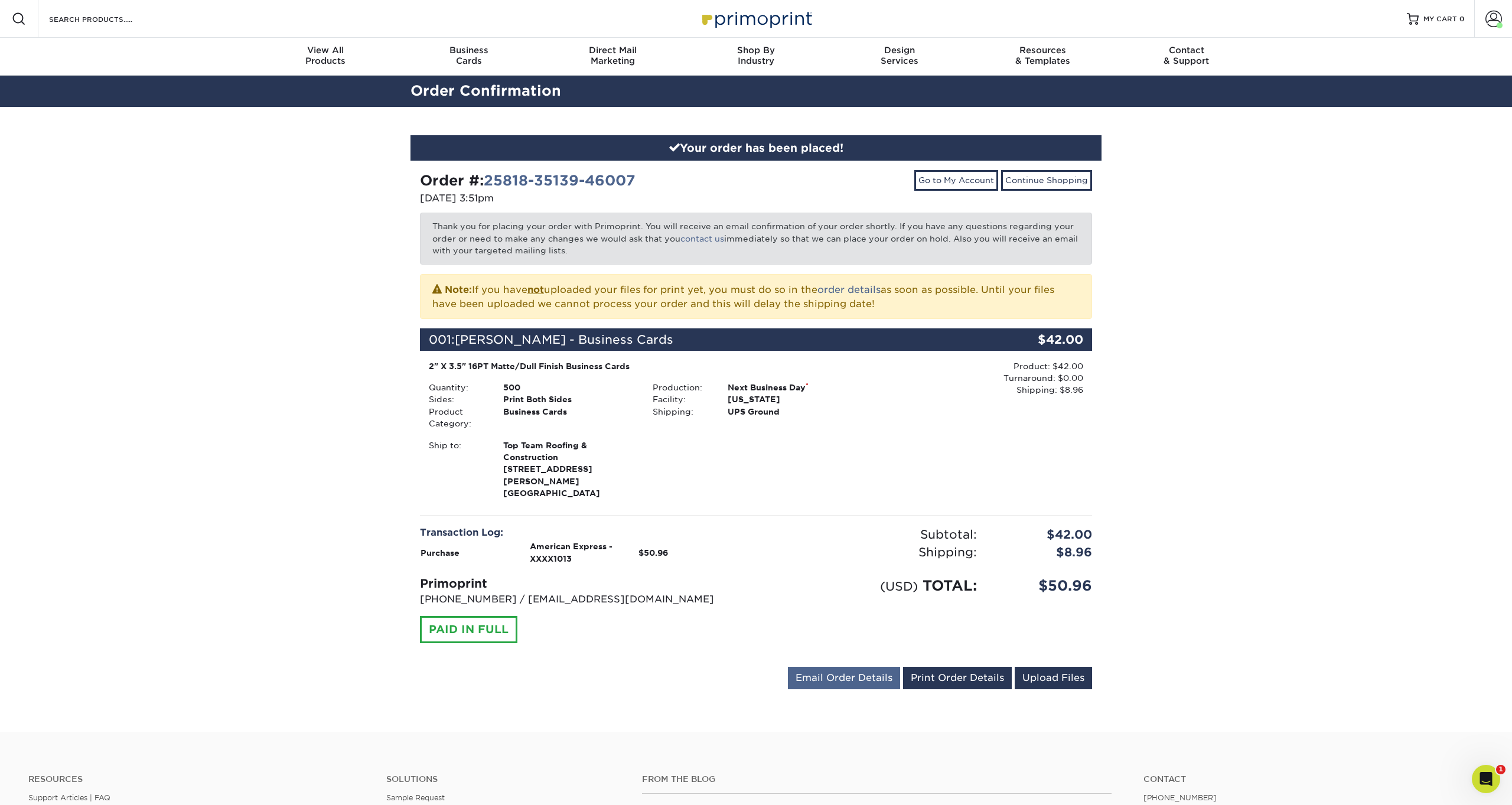
click at [843, 667] on link "Email Order Details" at bounding box center [844, 678] width 112 height 23
drag, startPoint x: 771, startPoint y: 662, endPoint x: 730, endPoint y: 657, distance: 41.3
click at [730, 667] on div "dustin@thelatopteam.com Send Email Order Details Print Order Details Upload Fil…" at bounding box center [756, 680] width 672 height 27
click at [885, 668] on button "Send" at bounding box center [884, 678] width 32 height 21
click at [836, 667] on link "Email Order Details" at bounding box center [844, 678] width 112 height 23
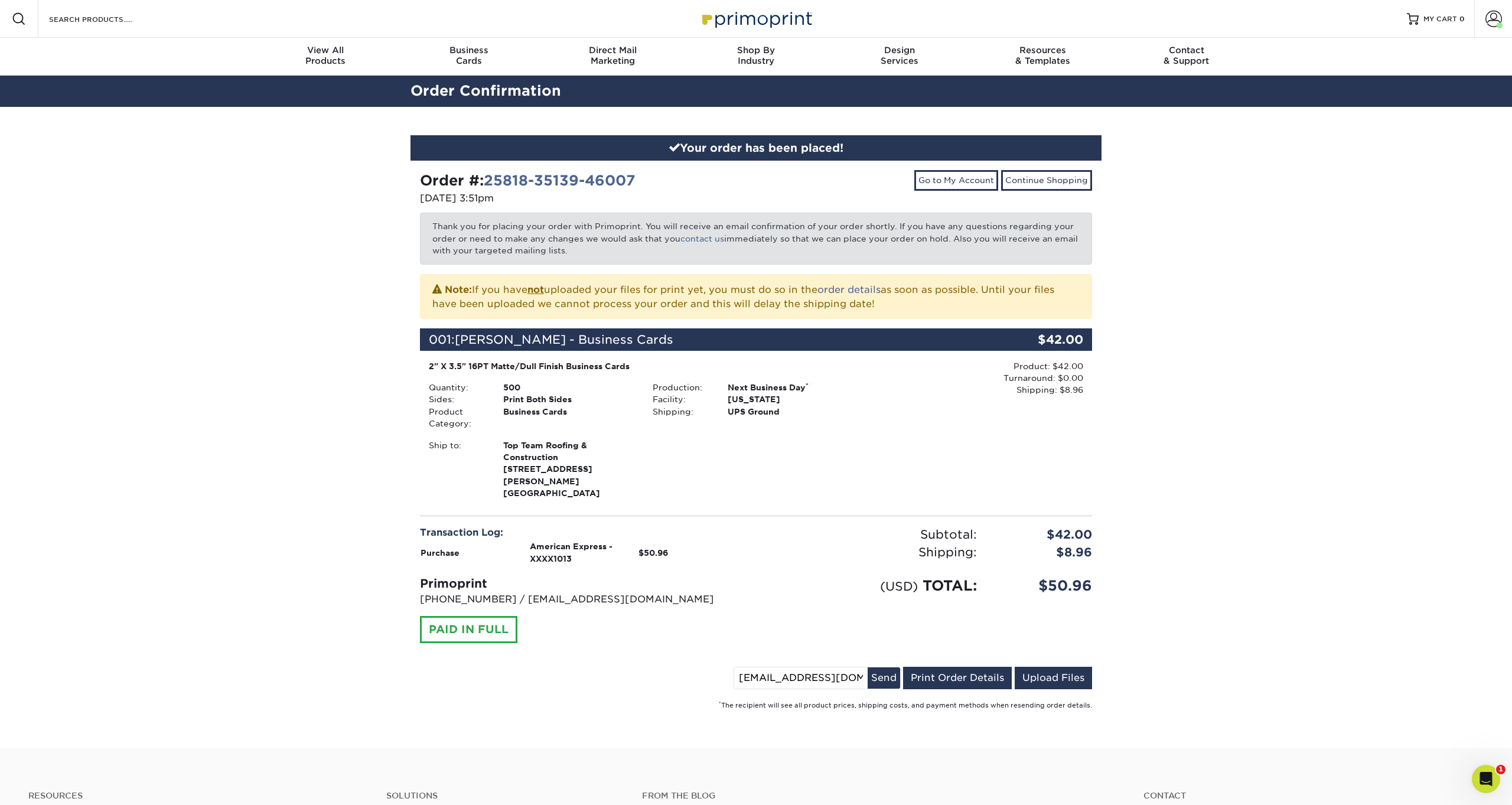
click at [797, 668] on input "invoices@thelatopteam.com" at bounding box center [801, 678] width 134 height 21
paste input "kayte"
type input "kayte@thelatopteam.com"
click at [888, 668] on button "Send" at bounding box center [884, 678] width 32 height 21
click at [1503, 23] on link "Account" at bounding box center [1493, 19] width 38 height 38
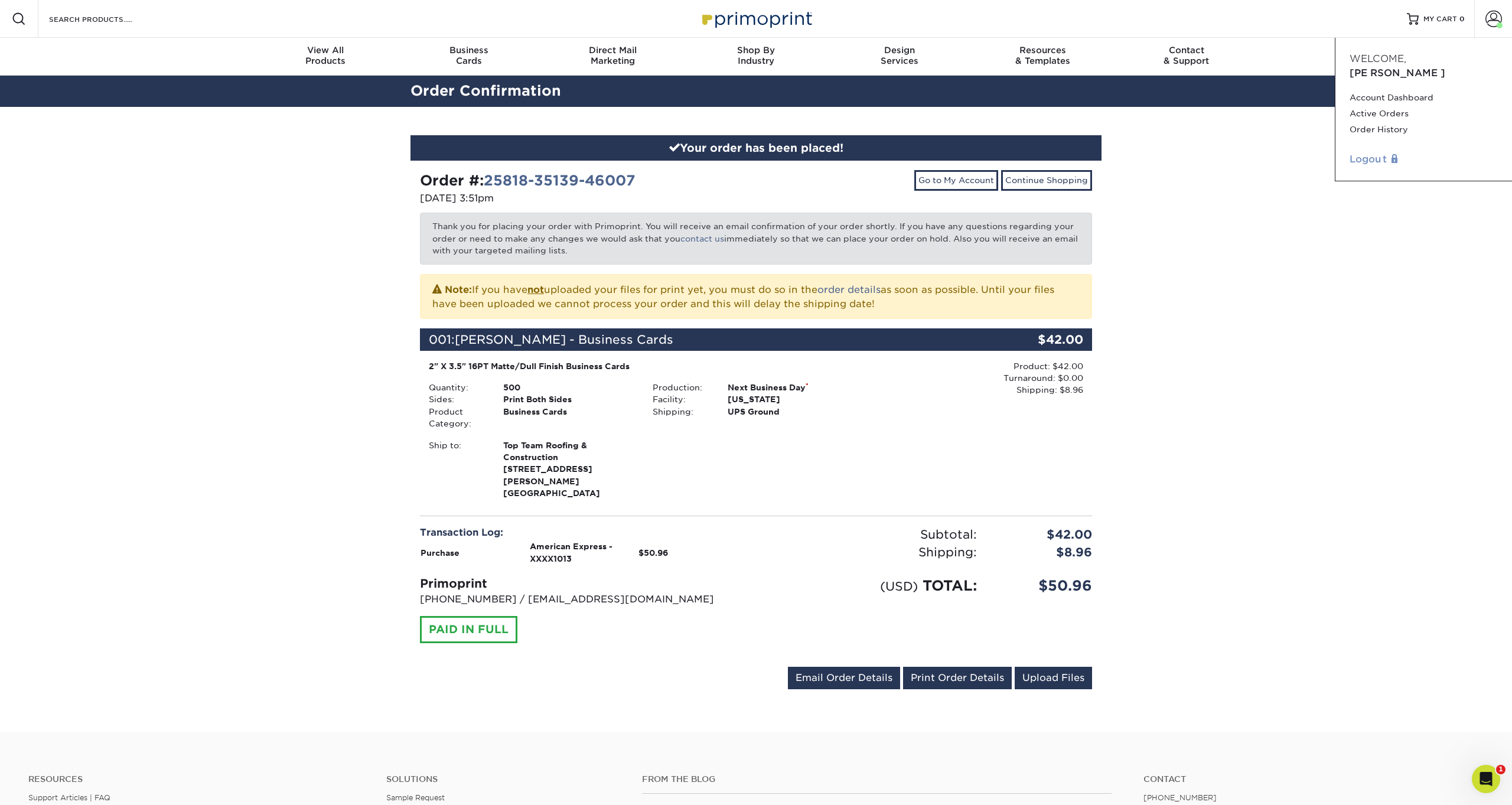
click at [1365, 152] on link "Logout" at bounding box center [1424, 159] width 148 height 14
